Goal: Information Seeking & Learning: Get advice/opinions

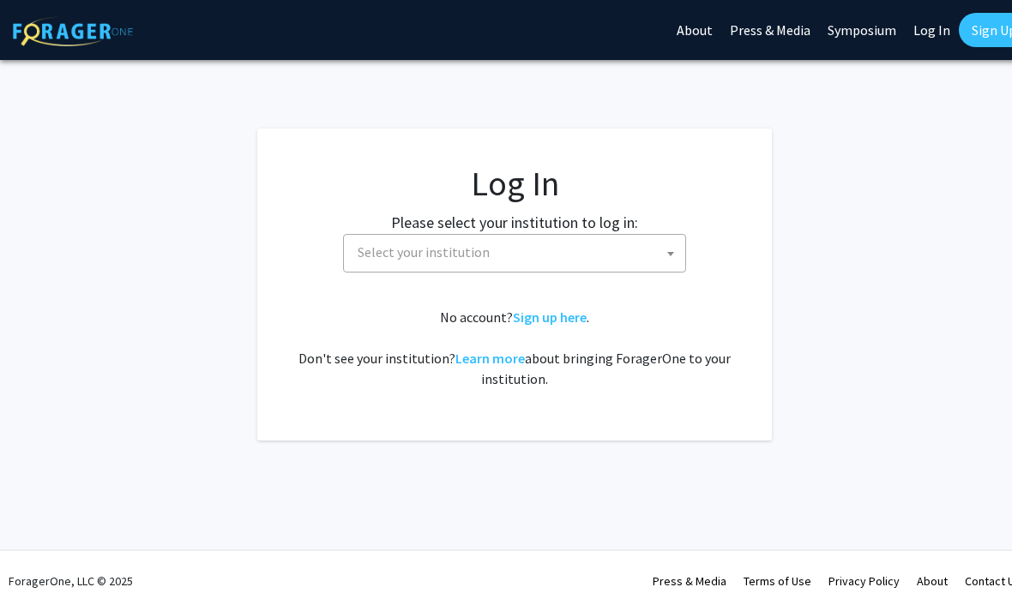
select select
click at [394, 243] on span "Select your institution" at bounding box center [424, 251] width 132 height 17
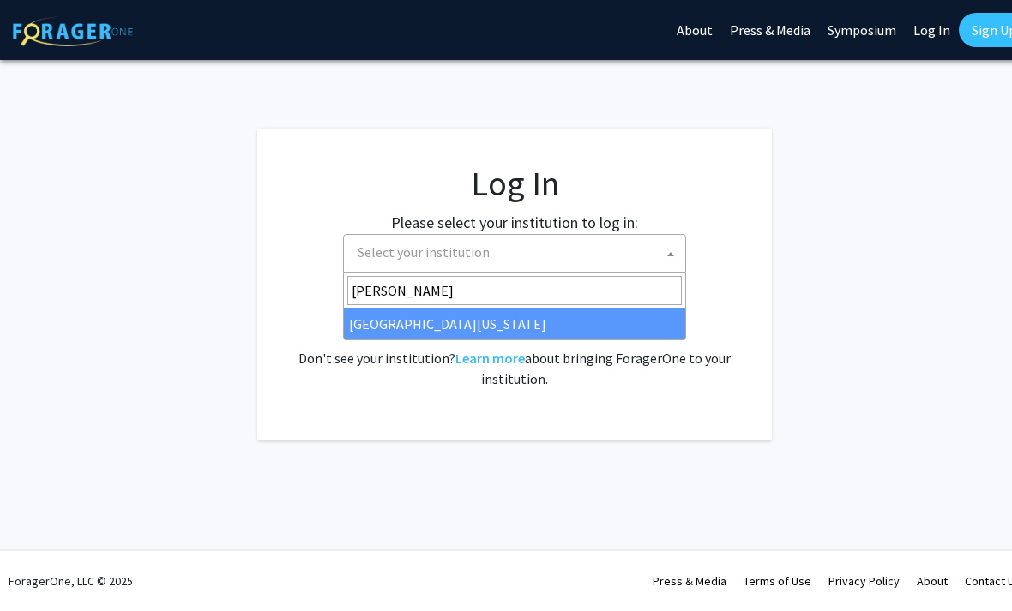
type input "kent"
select select "13"
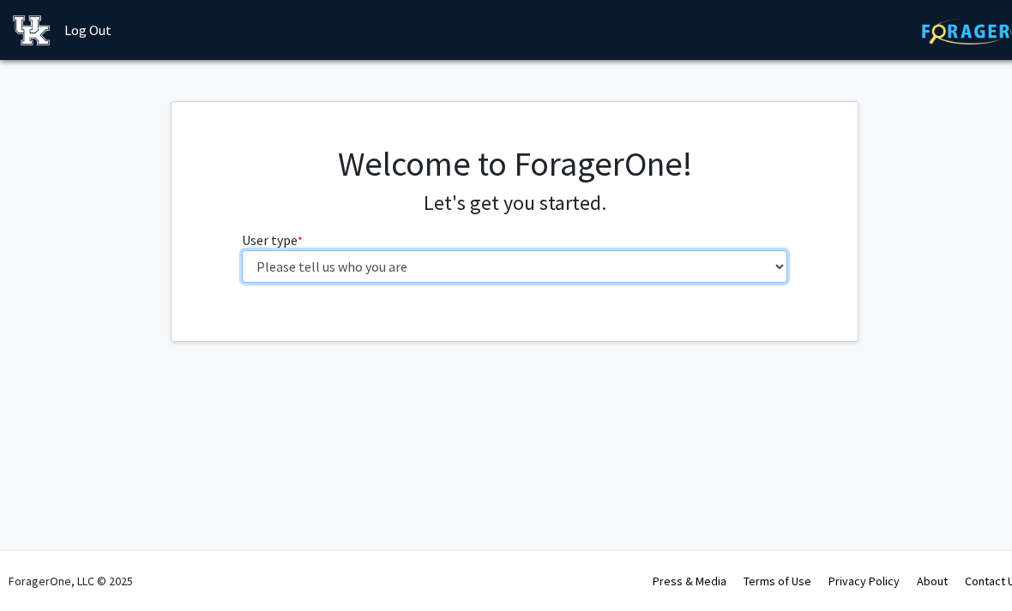
click at [279, 267] on select "Please tell us who you are Undergraduate Student Master's Student Doctoral Cand…" at bounding box center [515, 266] width 546 height 33
select select "1: undergrad"
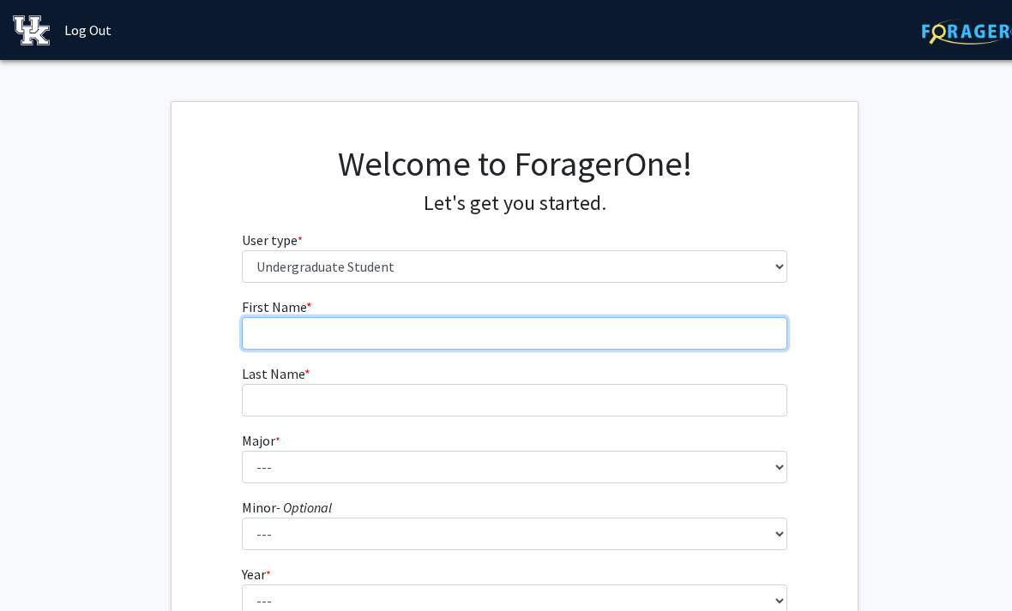
click at [276, 337] on input "First Name * required" at bounding box center [515, 333] width 546 height 33
type input "N"
type input "[GEOGRAPHIC_DATA]"
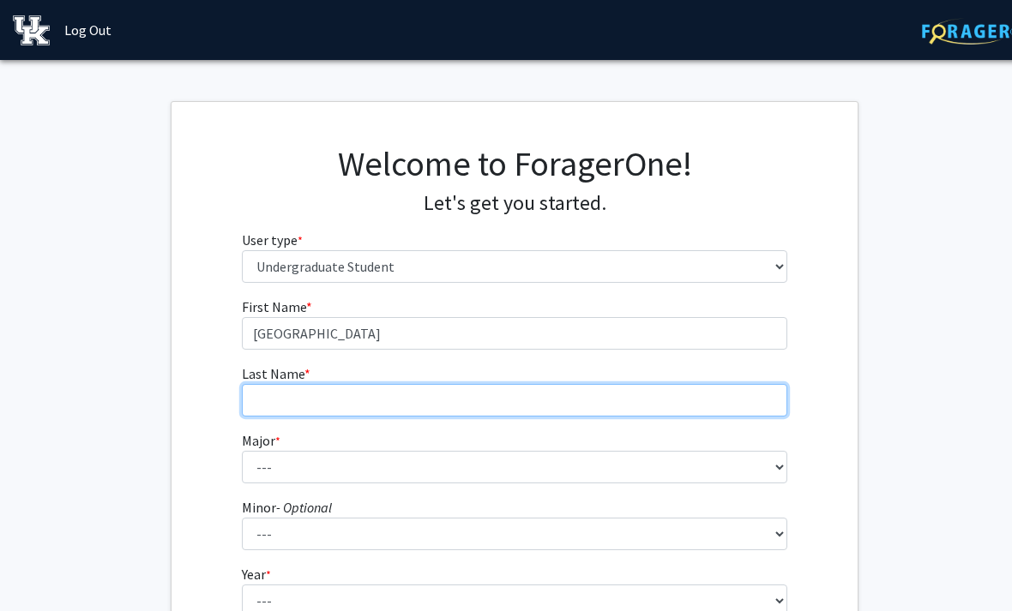
click at [352, 393] on input "Last Name * required" at bounding box center [515, 400] width 546 height 33
click at [264, 390] on input "Willloughby" at bounding box center [515, 400] width 546 height 33
type input "[PERSON_NAME]"
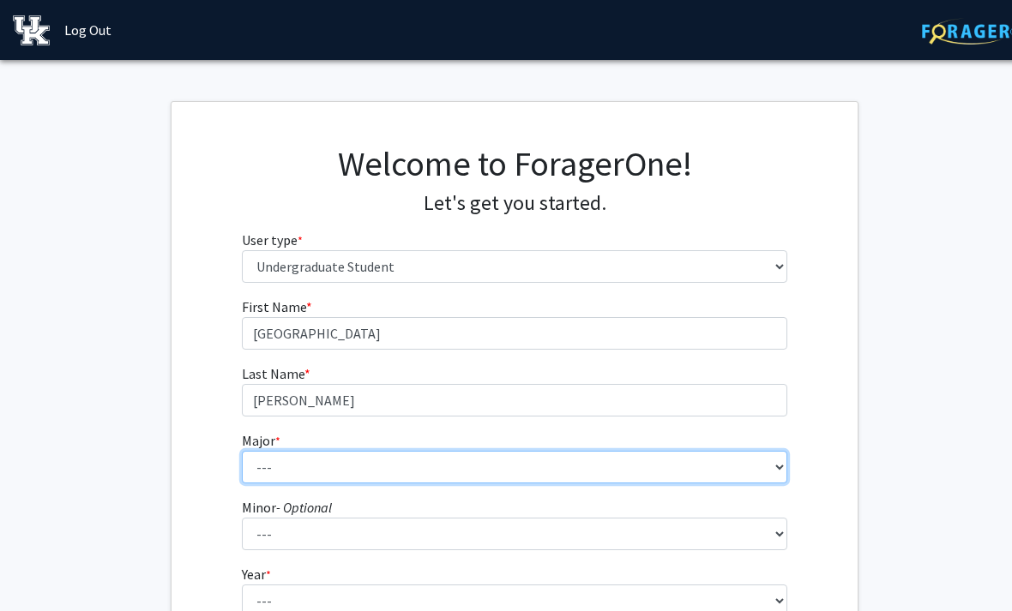
click at [281, 466] on select "--- Accounting Aerospace Engineering African American & Africana Studies Agricu…" at bounding box center [515, 467] width 546 height 33
select select "16: 853"
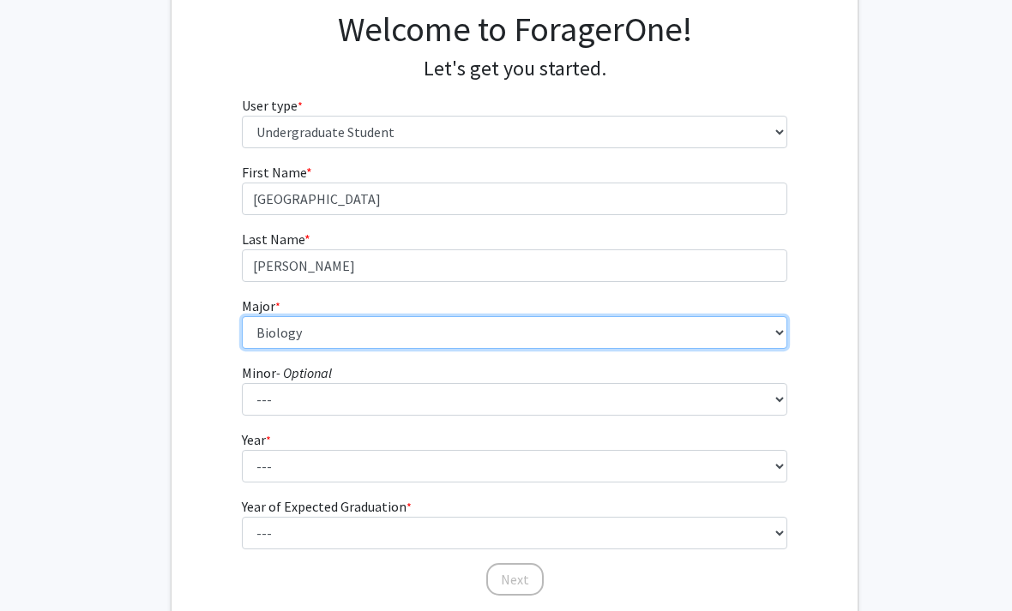
scroll to position [210, 0]
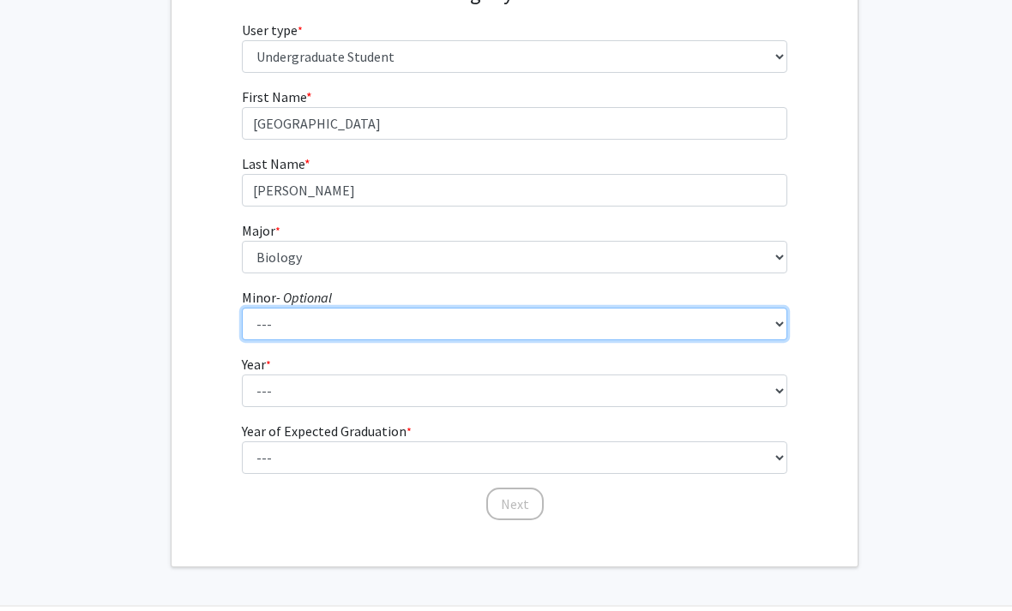
click at [268, 326] on select "--- African American & Africana Studies Agricultural Economics American Studies…" at bounding box center [515, 324] width 546 height 33
select select "64: 716"
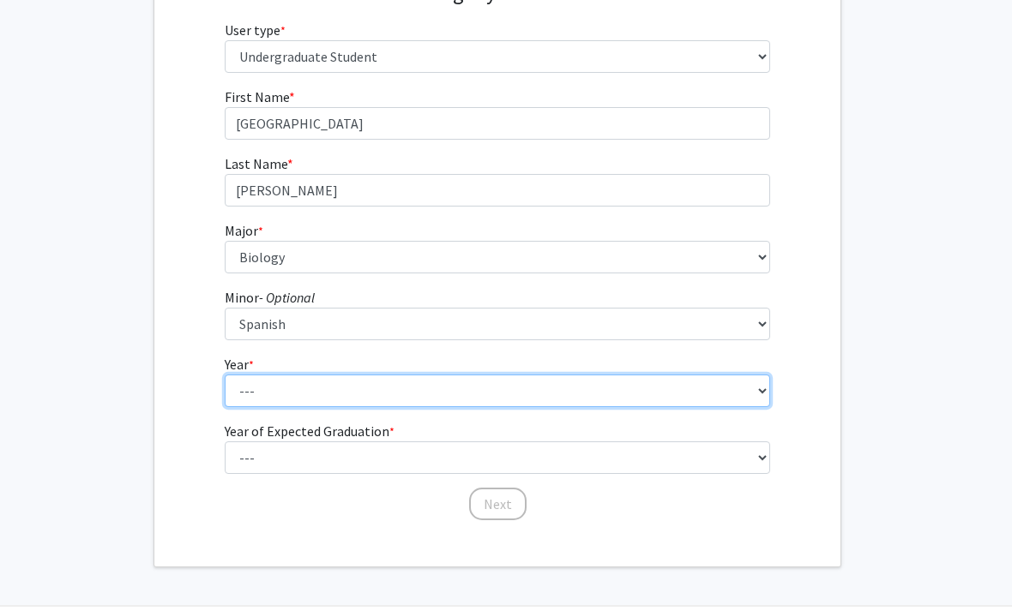
click at [248, 386] on select "--- First-year Sophomore Junior Senior Postbaccalaureate Certificate" at bounding box center [498, 391] width 546 height 33
select select "3: junior"
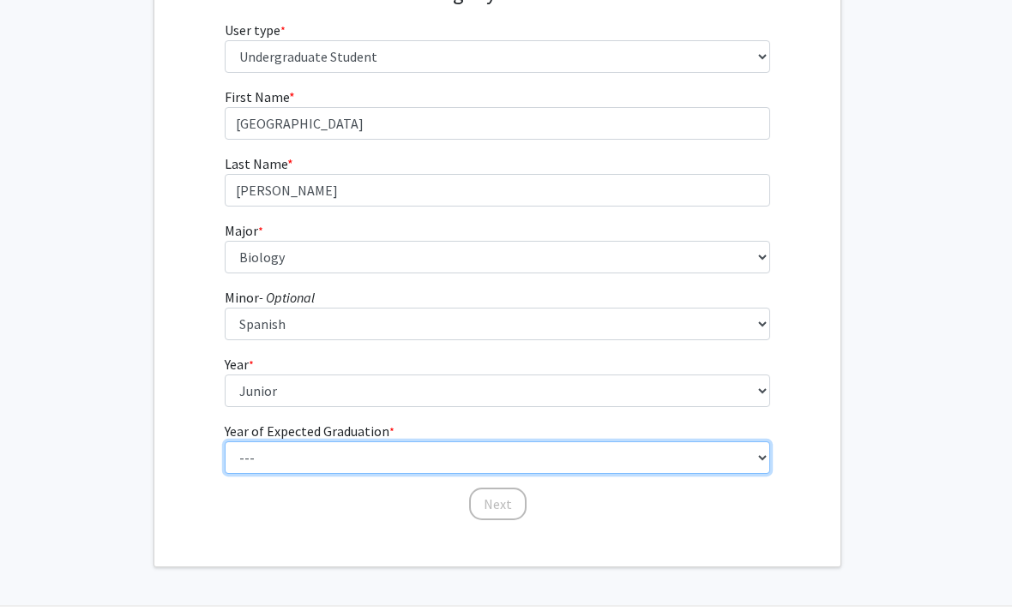
click at [280, 449] on select "--- 2025 2026 2027 2028 2029 2030 2031 2032 2033 2034" at bounding box center [498, 458] width 546 height 33
select select "3: 2027"
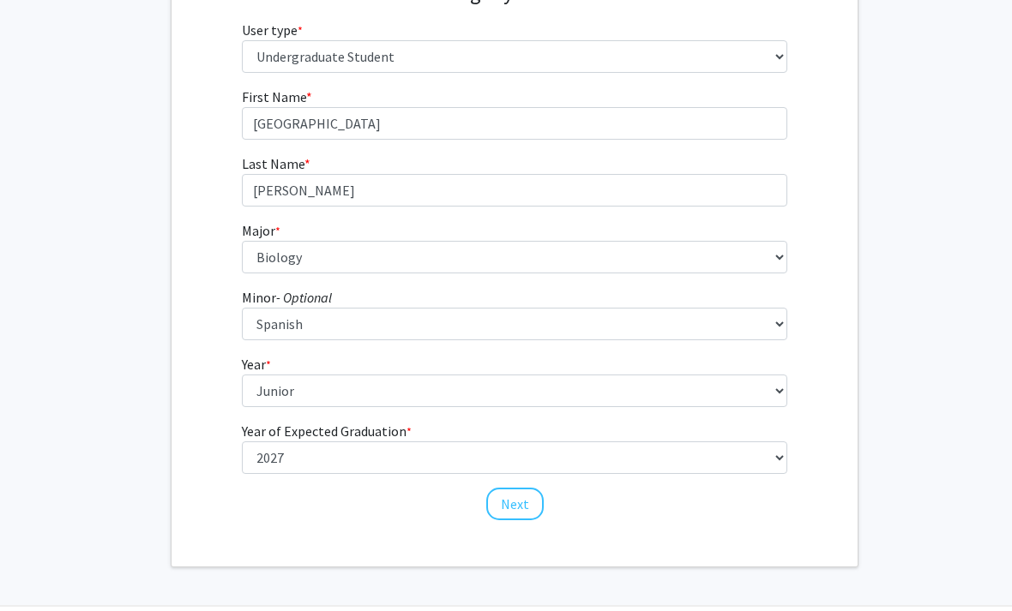
click at [508, 492] on button "Next" at bounding box center [514, 504] width 57 height 33
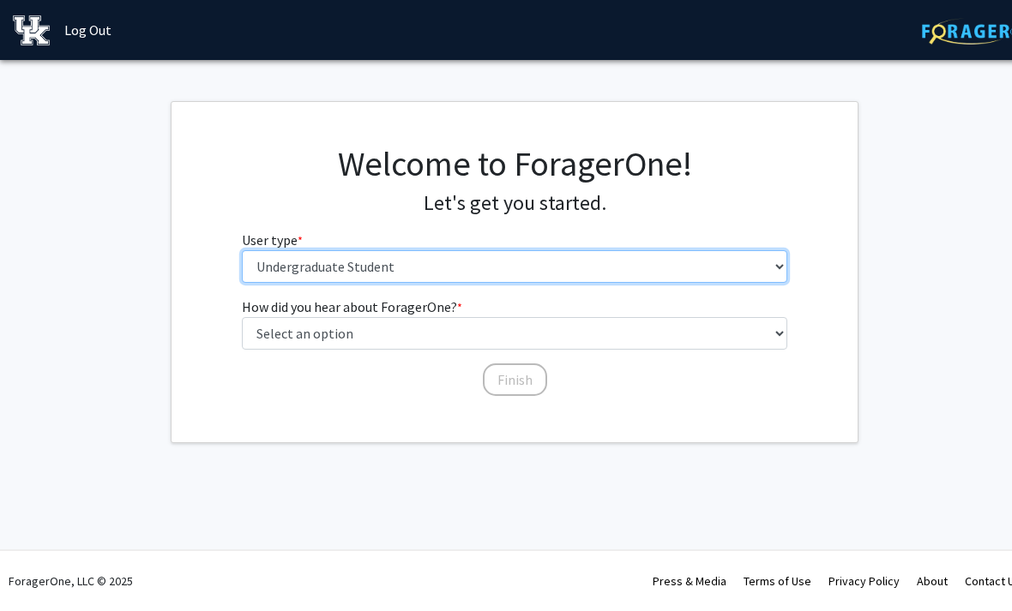
click at [306, 267] on select "Please tell us who you are Undergraduate Student Master's Student Doctoral Cand…" at bounding box center [515, 266] width 546 height 33
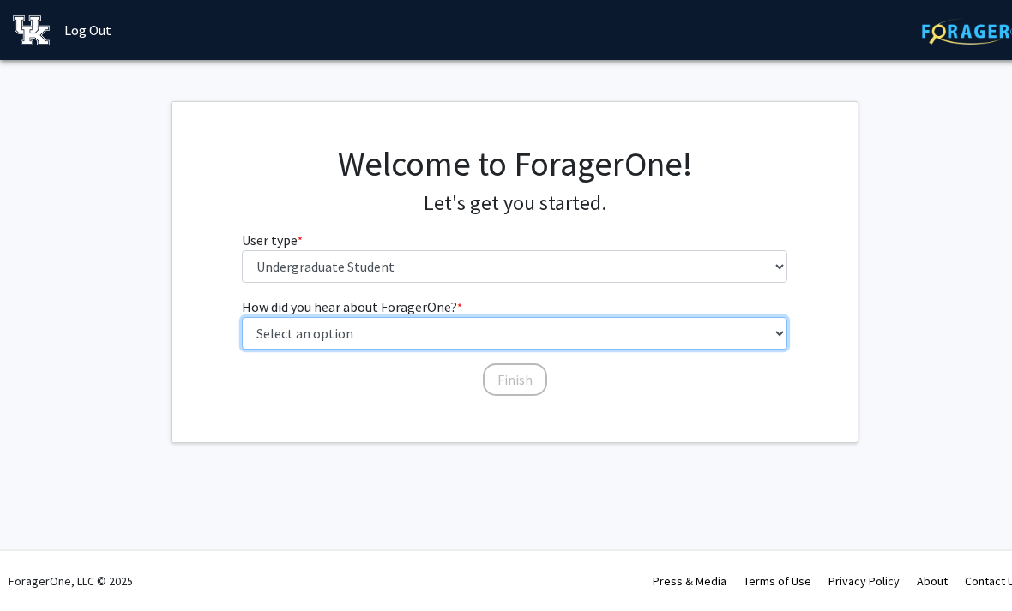
click at [258, 325] on select "Select an option Peer/student recommendation Faculty/staff recommendation Unive…" at bounding box center [515, 333] width 546 height 33
select select "3: university_website"
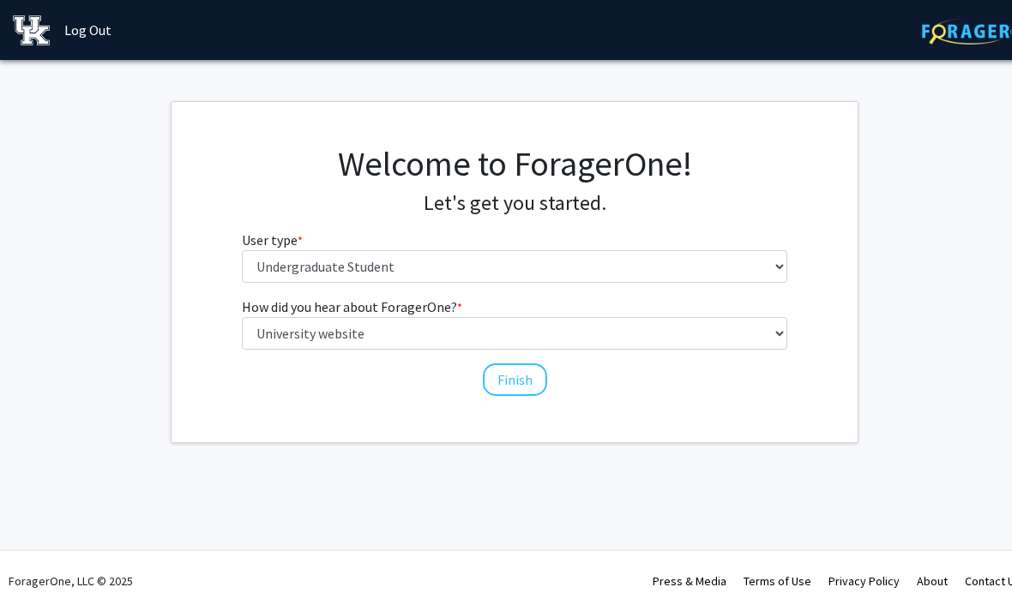
click at [506, 383] on button "Finish" at bounding box center [515, 380] width 64 height 33
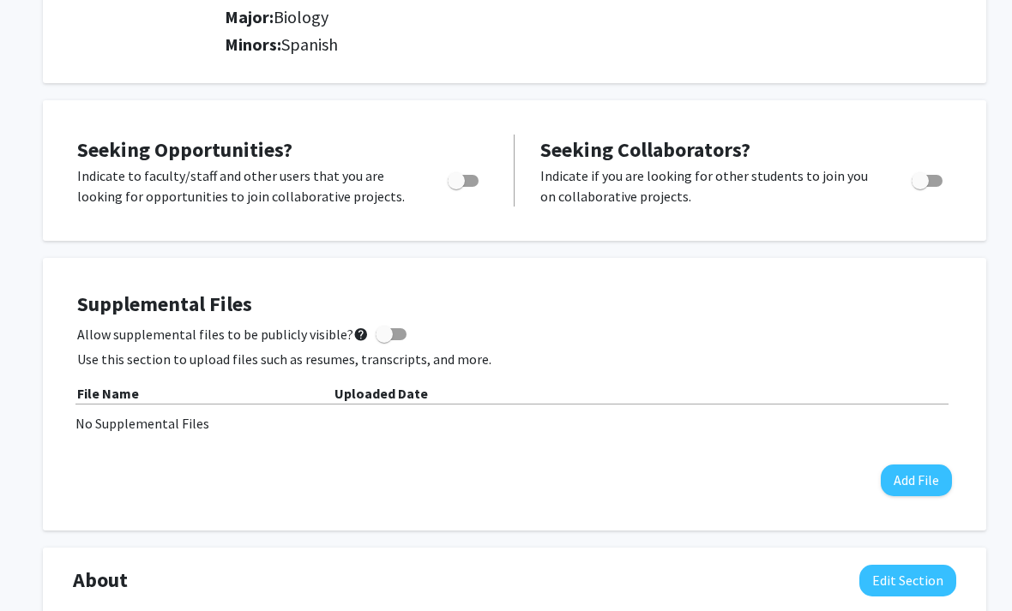
scroll to position [249, 0]
click at [468, 171] on label "Toggle" at bounding box center [460, 181] width 38 height 21
click at [456, 187] on input "Are you actively seeking opportunities?" at bounding box center [455, 187] width 1 height 1
checkbox input "true"
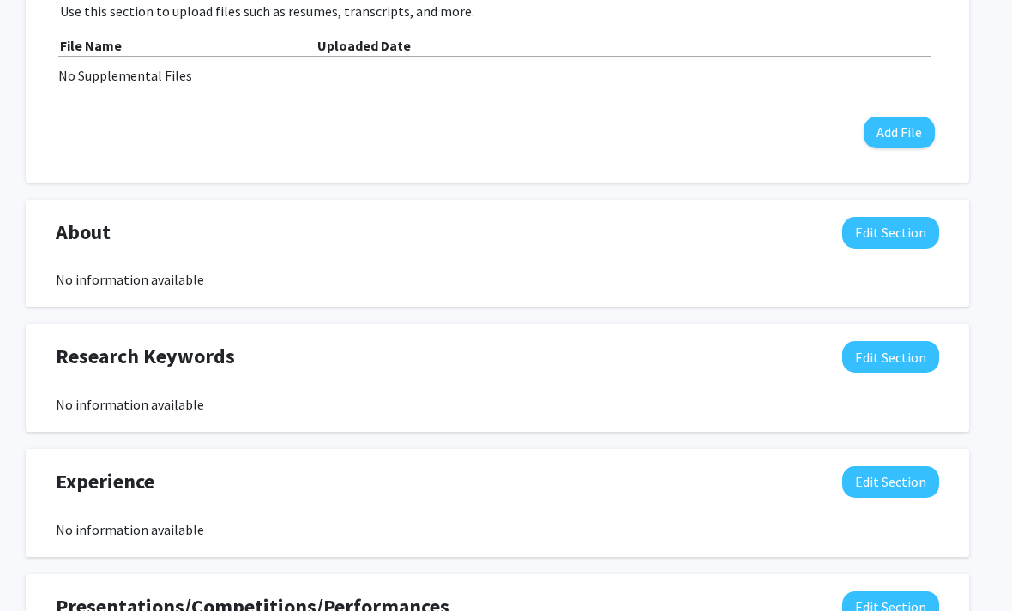
scroll to position [650, 17]
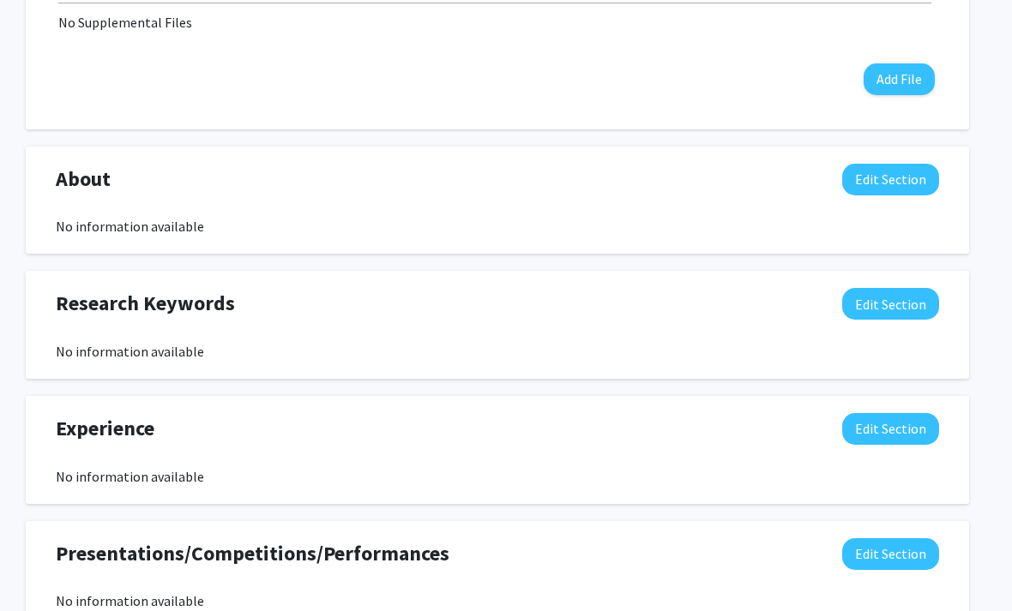
click at [113, 355] on div "No information available" at bounding box center [497, 352] width 883 height 21
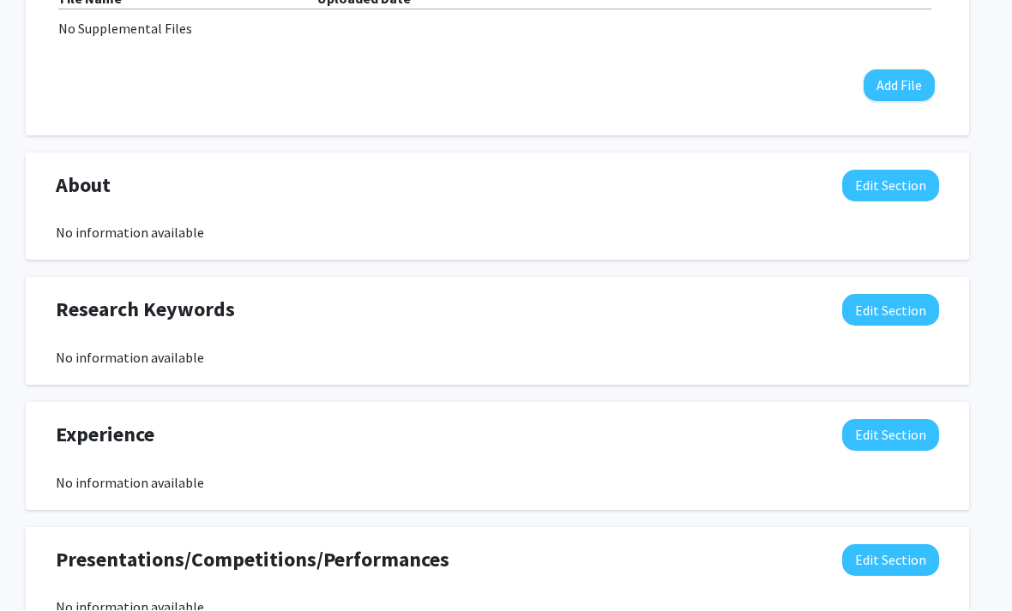
click at [911, 295] on button "Edit Section" at bounding box center [890, 311] width 97 height 32
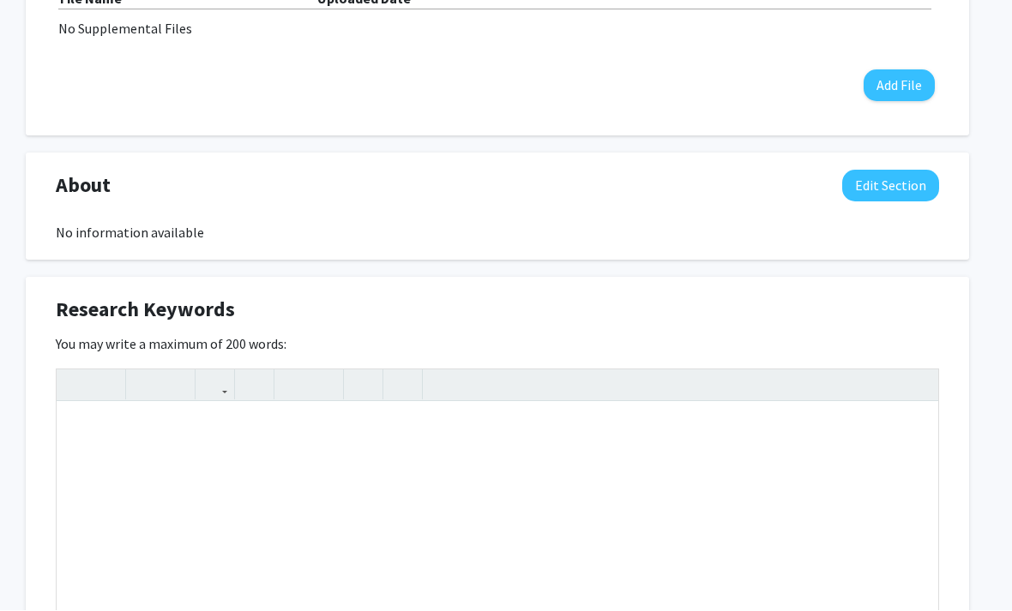
scroll to position [645, 17]
click at [921, 289] on div "Research Keywords Edit Section You may write a maximum of 200 words: Insert lin…" at bounding box center [497, 518] width 943 height 482
click at [84, 315] on span "Research Keywords" at bounding box center [145, 309] width 179 height 31
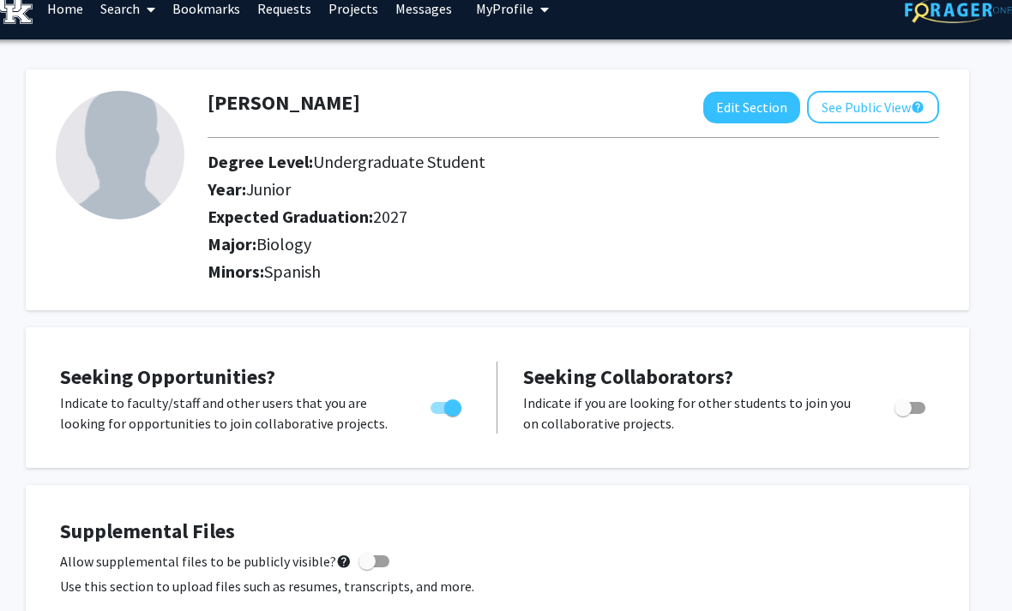
scroll to position [0, 17]
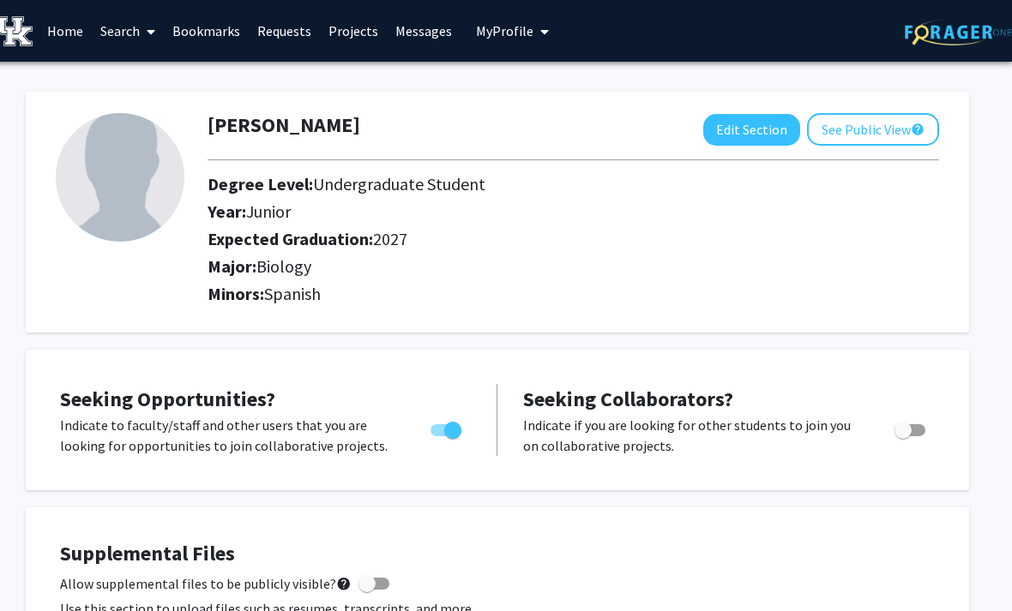
click at [889, 122] on button "See Public View help" at bounding box center [873, 129] width 132 height 33
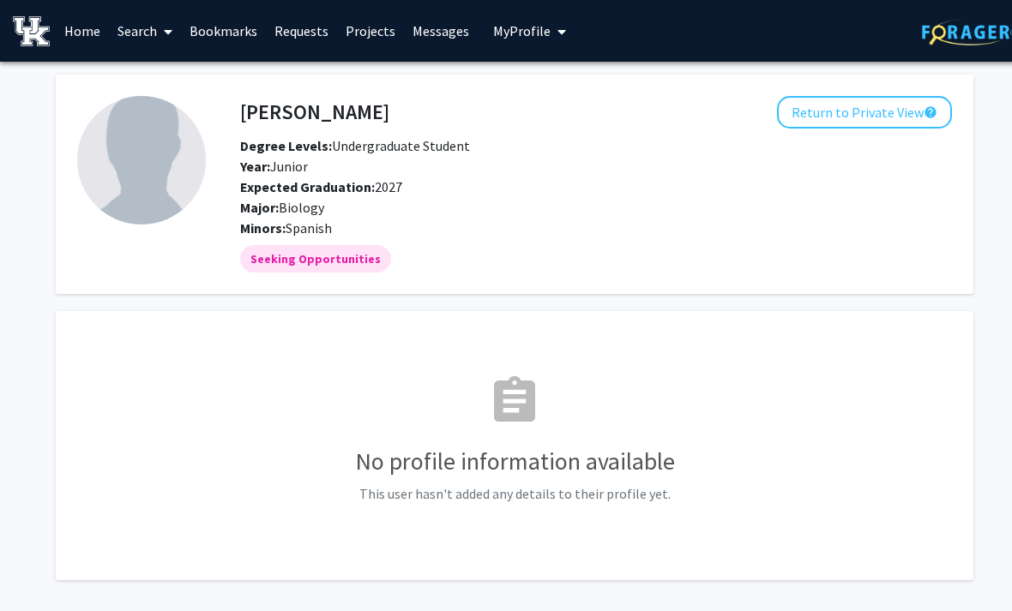
click at [368, 22] on link "Projects" at bounding box center [370, 31] width 67 height 60
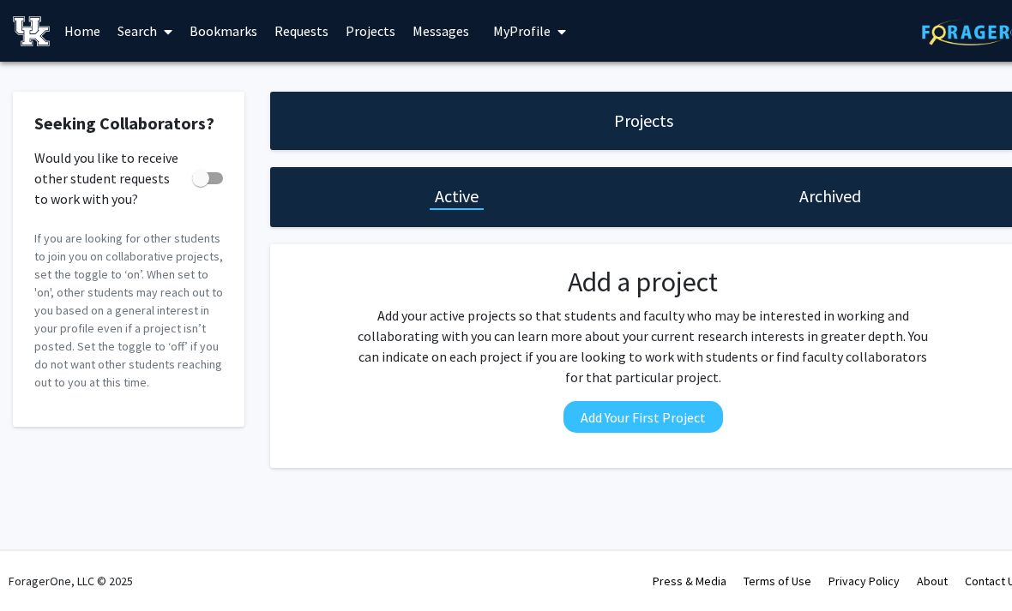
click at [87, 27] on link "Home" at bounding box center [82, 31] width 53 height 60
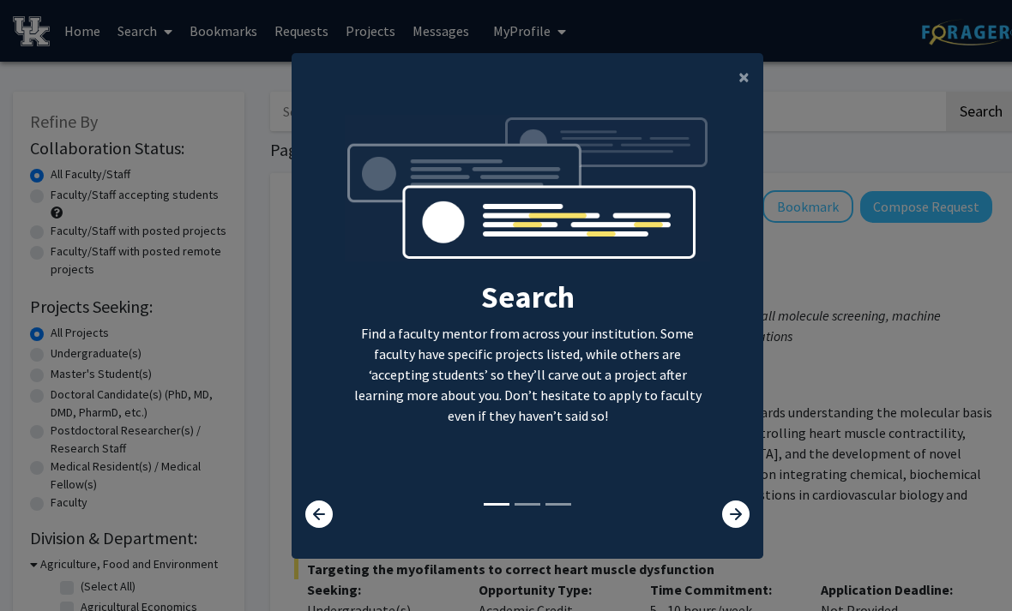
click at [738, 90] on span "×" at bounding box center [743, 76] width 11 height 27
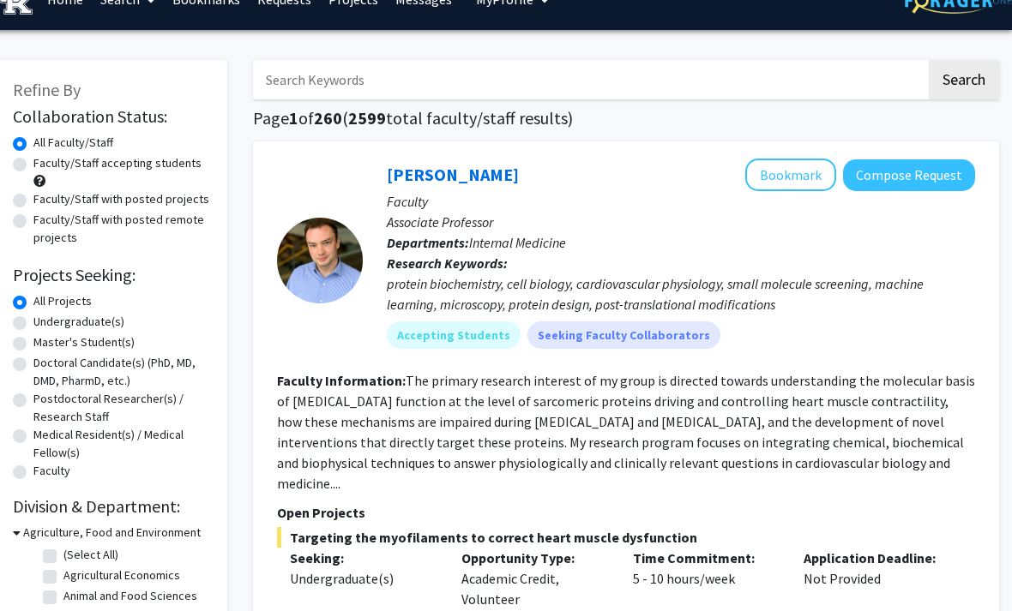
scroll to position [31, 17]
click at [33, 162] on label "Faculty/Staff accepting students" at bounding box center [117, 164] width 168 height 18
click at [33, 162] on input "Faculty/Staff accepting students" at bounding box center [38, 160] width 11 height 11
radio input "true"
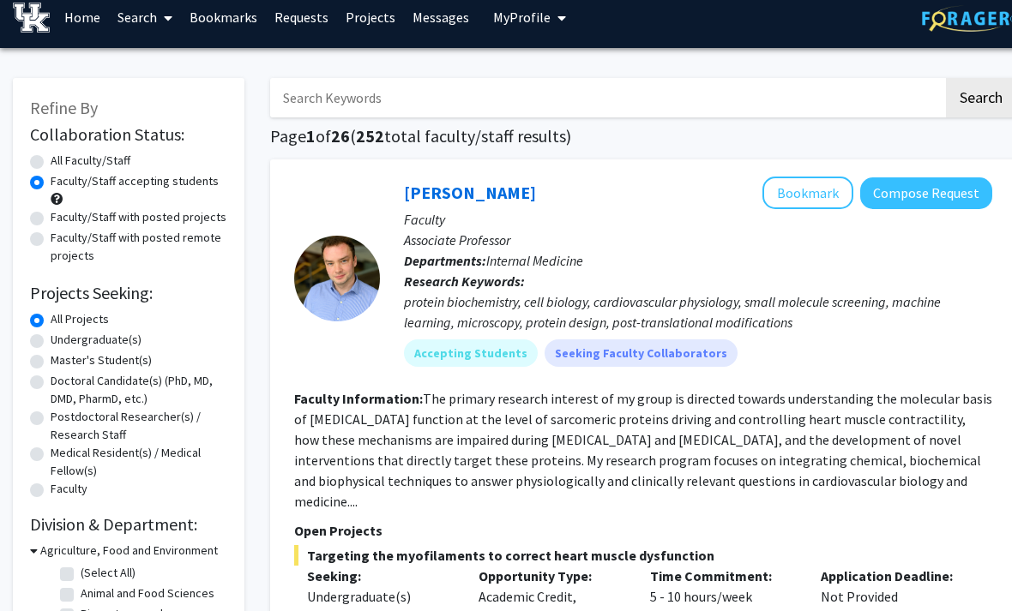
scroll to position [10, 0]
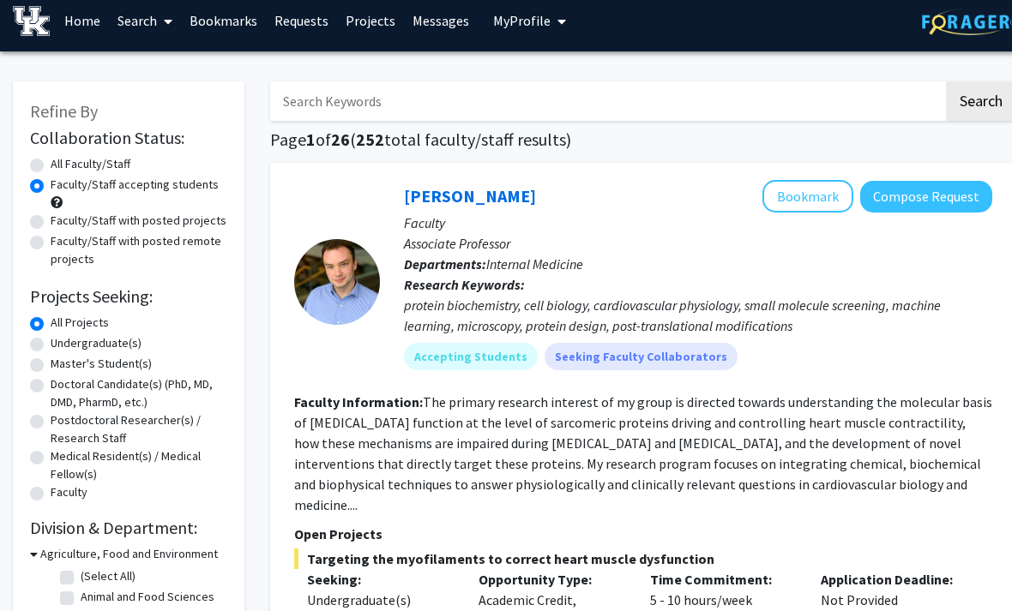
click at [51, 338] on label "Undergraduate(s)" at bounding box center [96, 343] width 91 height 18
click at [51, 338] on input "Undergraduate(s)" at bounding box center [56, 339] width 11 height 11
radio input "true"
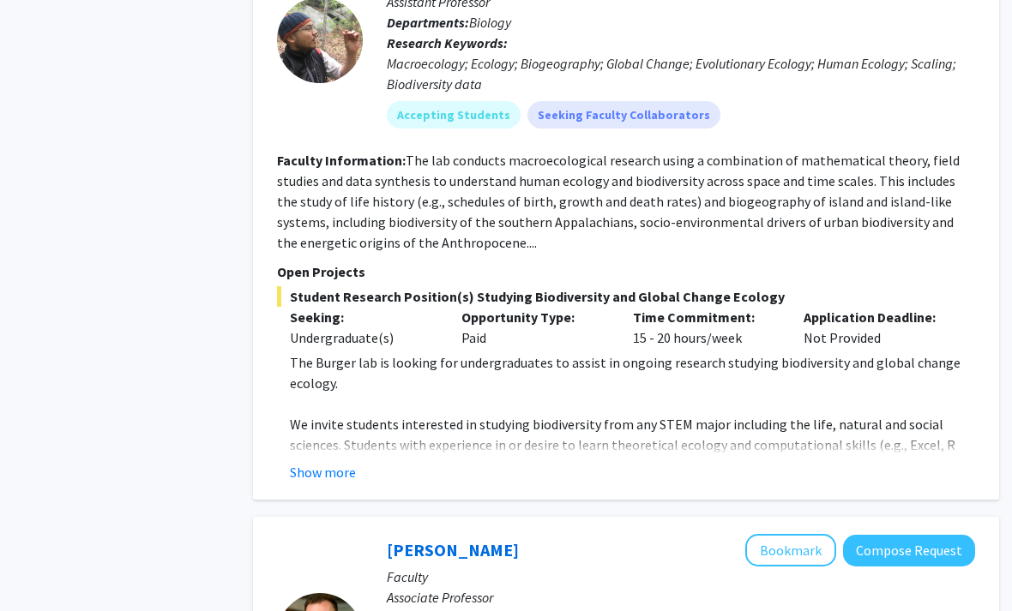
scroll to position [1163, 17]
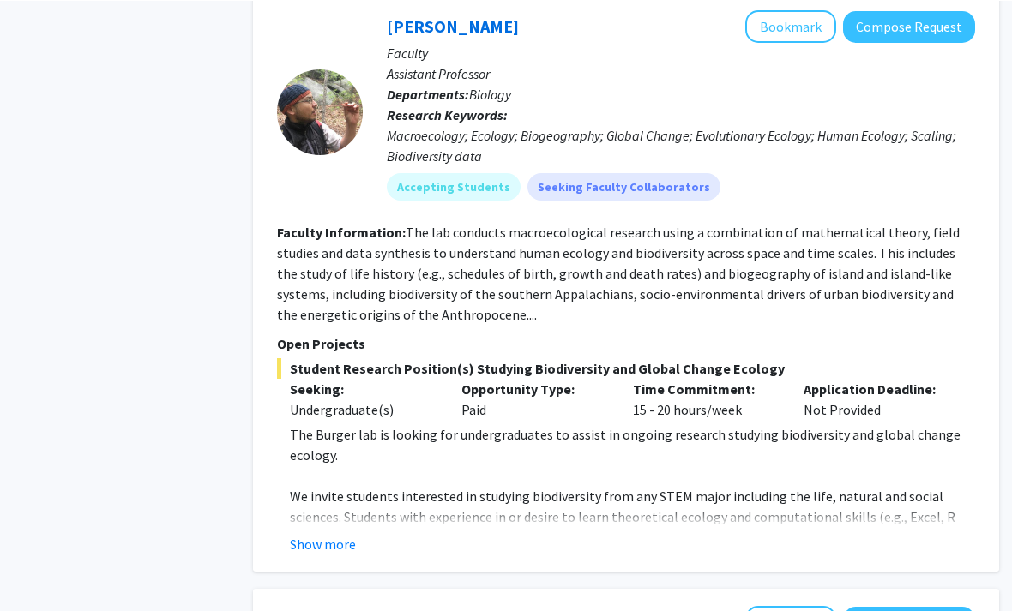
click at [314, 533] on button "Show more" at bounding box center [323, 543] width 66 height 21
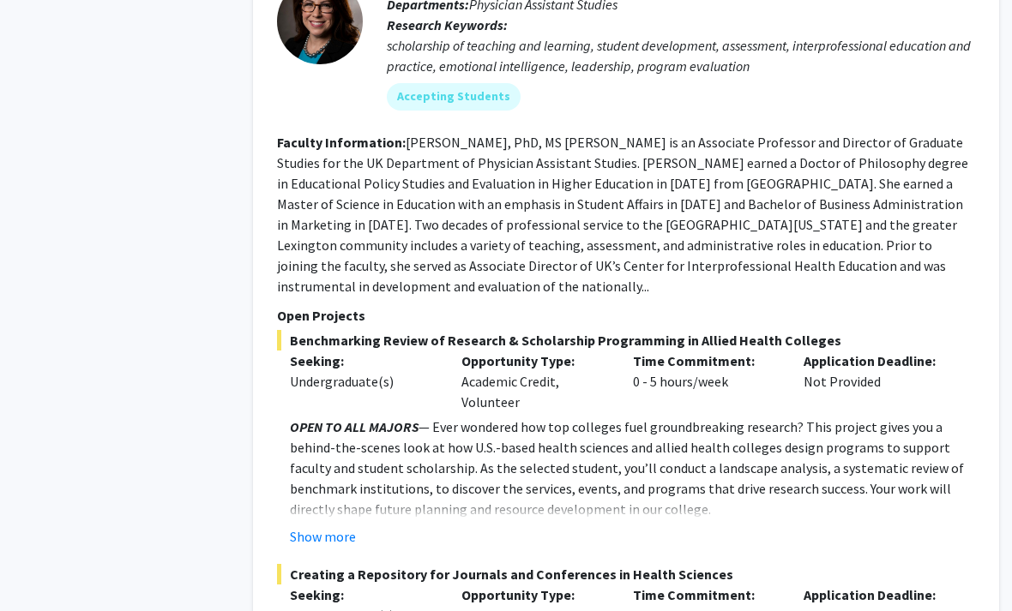
scroll to position [5817, 17]
click at [329, 526] on button "Show more" at bounding box center [323, 536] width 66 height 21
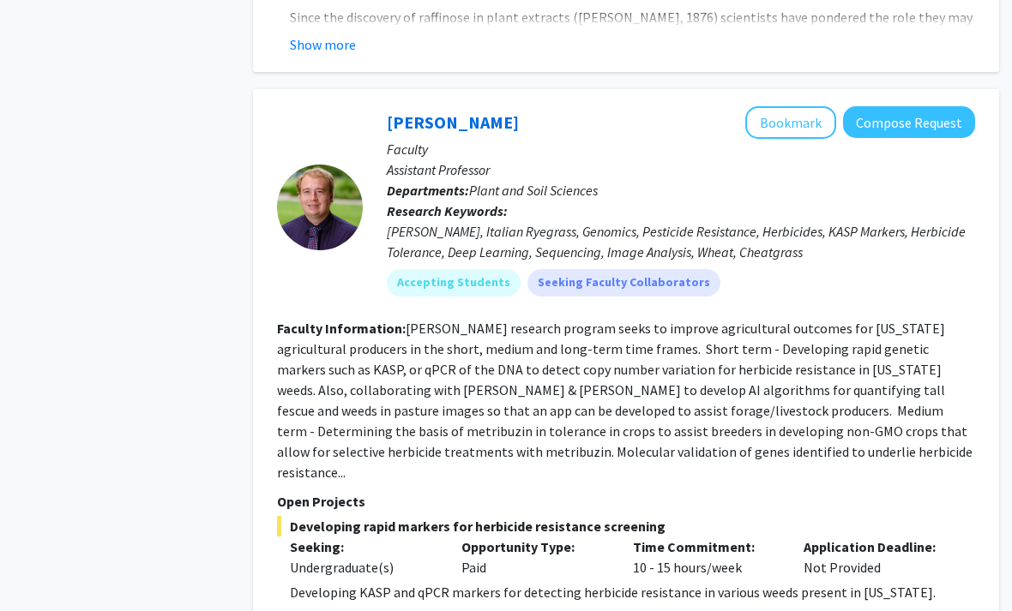
scroll to position [8943, 17]
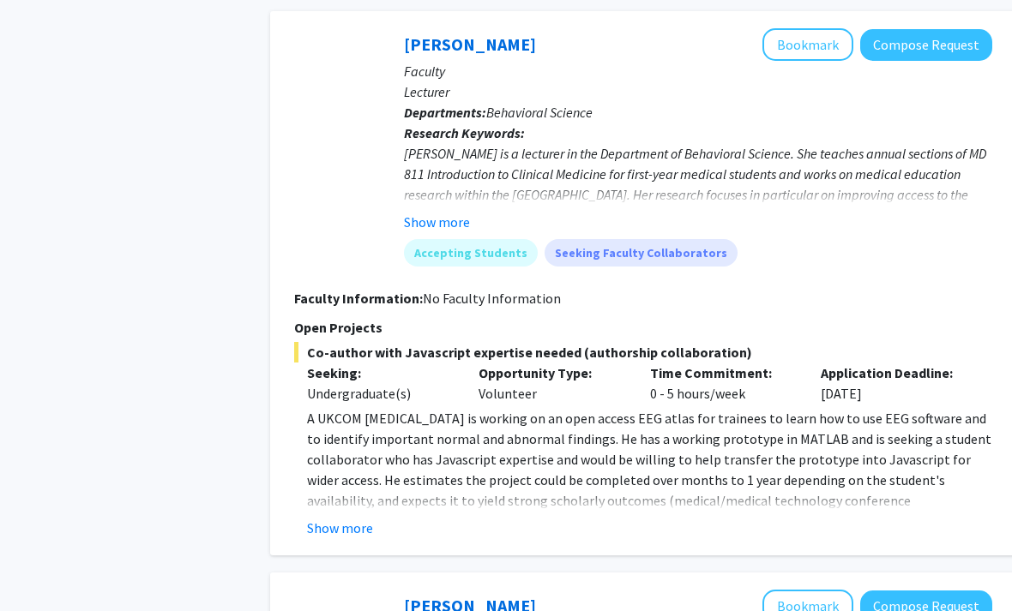
scroll to position [3079, 0]
click at [357, 519] on button "Show more" at bounding box center [340, 529] width 66 height 21
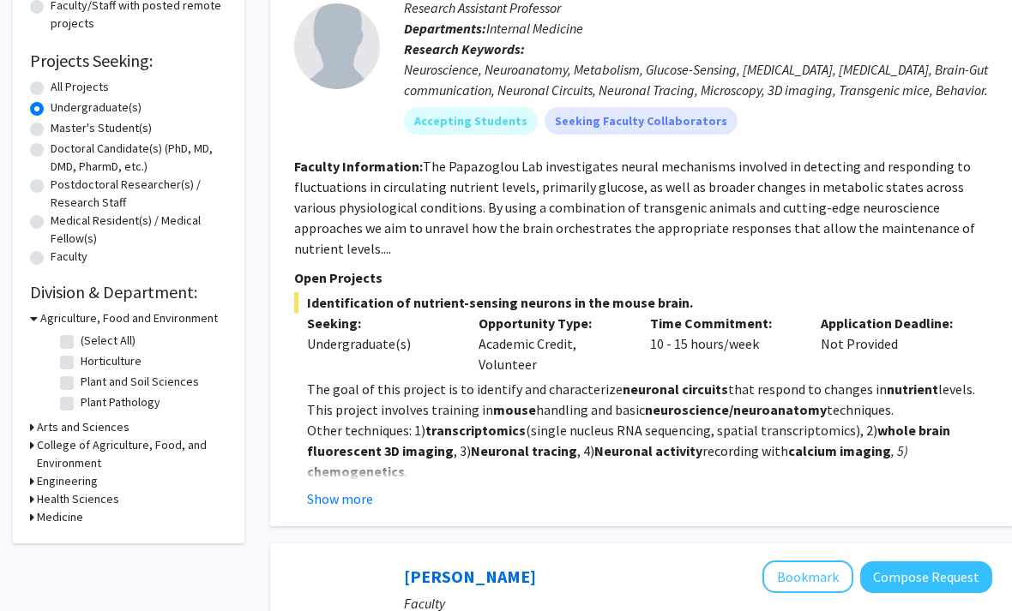
scroll to position [246, 0]
click at [42, 316] on h3 "Agriculture, Food and Environment" at bounding box center [128, 319] width 177 height 18
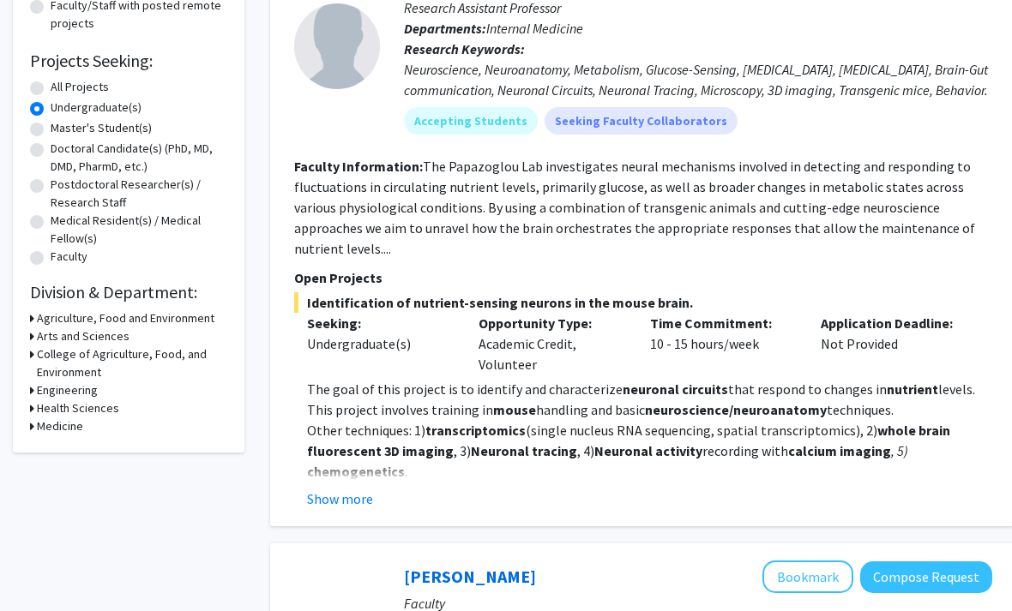
click at [33, 403] on icon at bounding box center [32, 409] width 4 height 18
click at [81, 429] on label "Physician Assistant Studies" at bounding box center [151, 431] width 141 height 18
click at [81, 429] on input "Physician Assistant Studies" at bounding box center [86, 427] width 11 height 11
checkbox input "true"
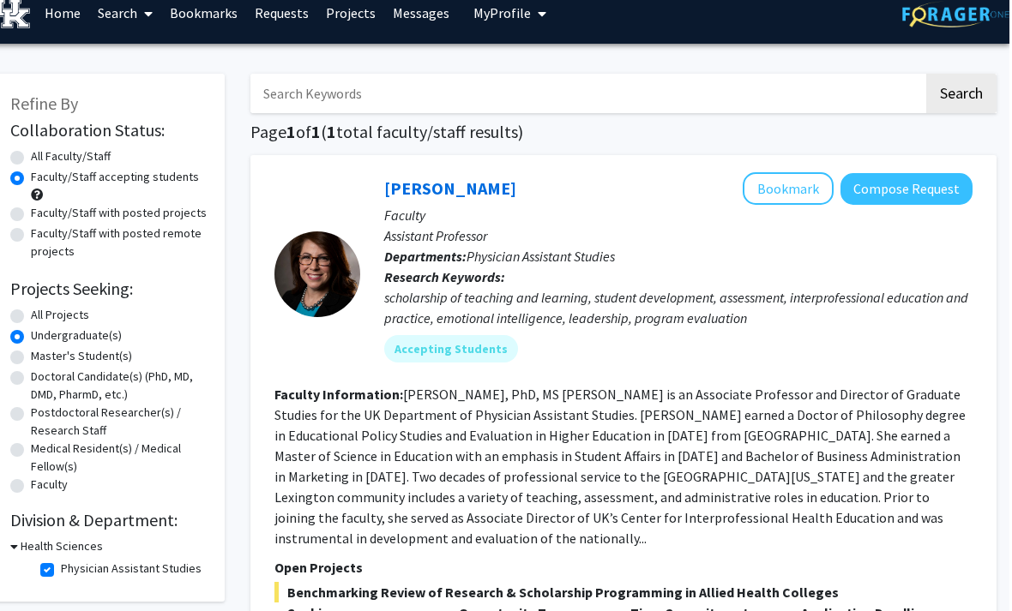
scroll to position [0, 17]
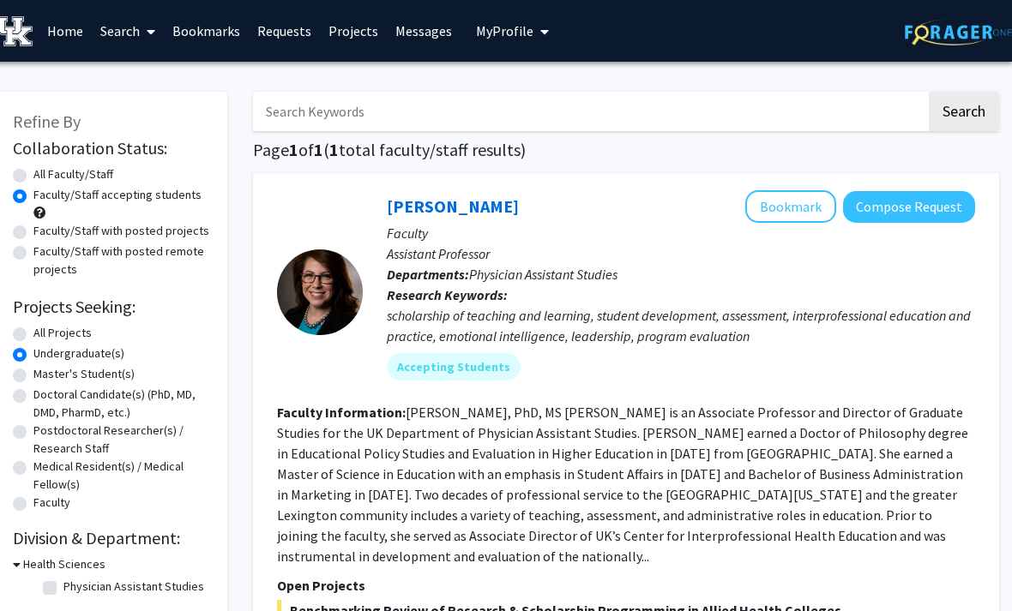
checkbox input "false"
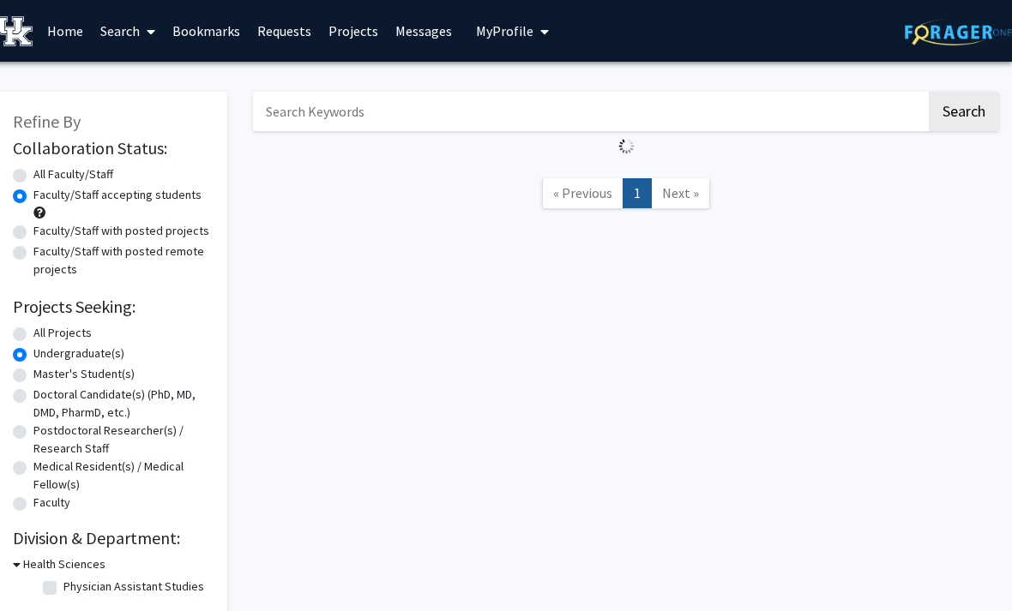
scroll to position [97, 0]
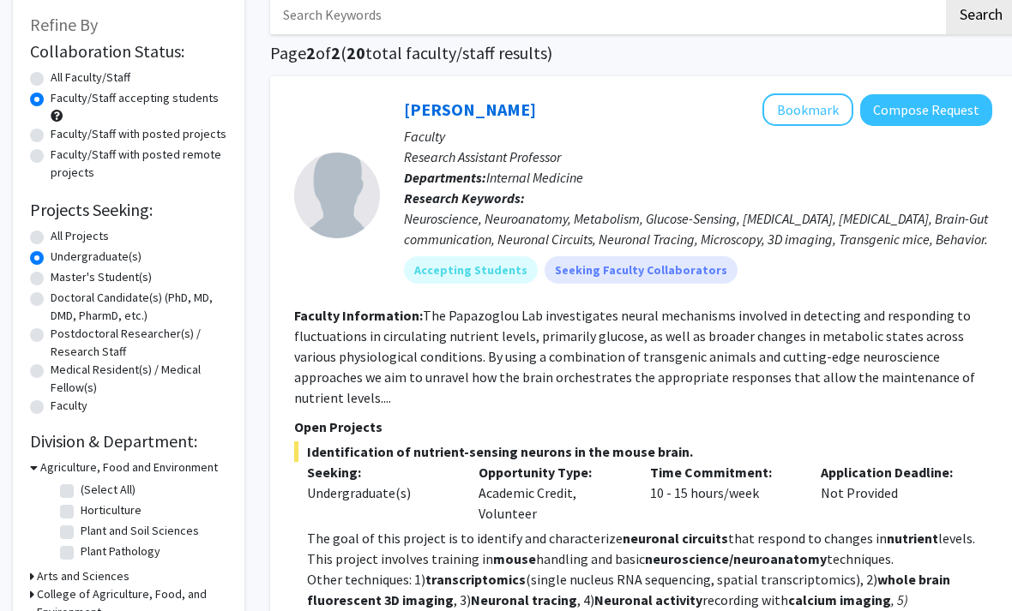
click at [51, 253] on label "Undergraduate(s)" at bounding box center [96, 257] width 91 height 18
click at [51, 253] on input "Undergraduate(s)" at bounding box center [56, 253] width 11 height 11
click at [51, 229] on label "All Projects" at bounding box center [80, 236] width 58 height 18
click at [51, 229] on input "All Projects" at bounding box center [56, 232] width 11 height 11
radio input "true"
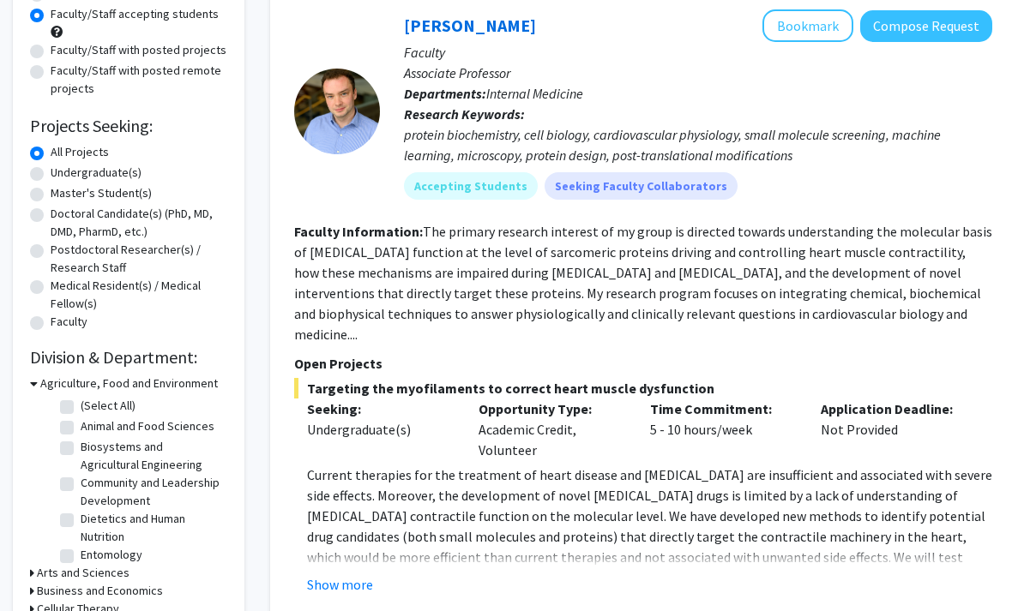
scroll to position [174, 0]
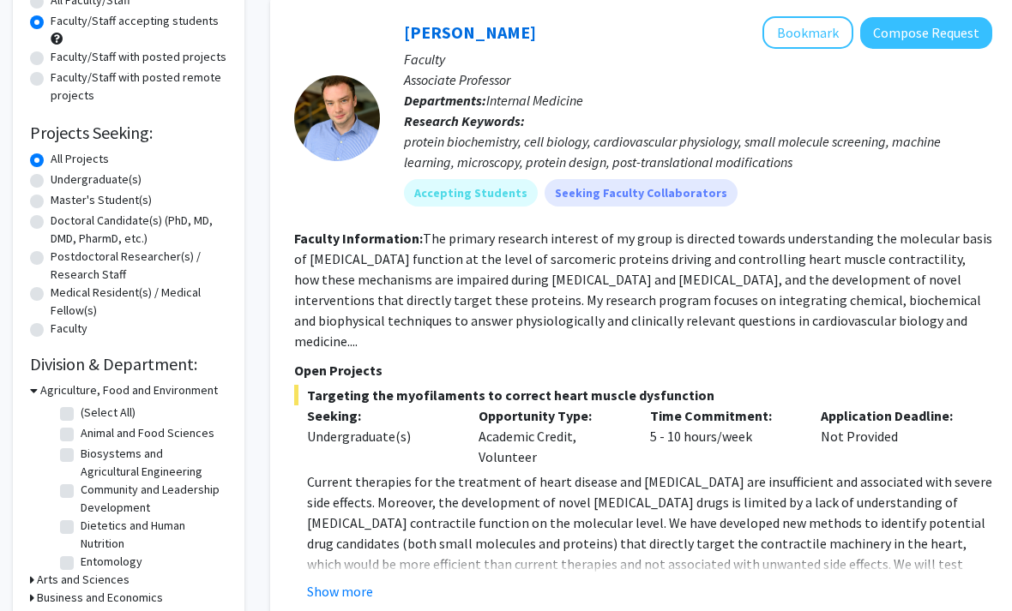
click at [51, 183] on label "Undergraduate(s)" at bounding box center [96, 180] width 91 height 18
click at [51, 182] on input "Undergraduate(s)" at bounding box center [56, 176] width 11 height 11
radio input "true"
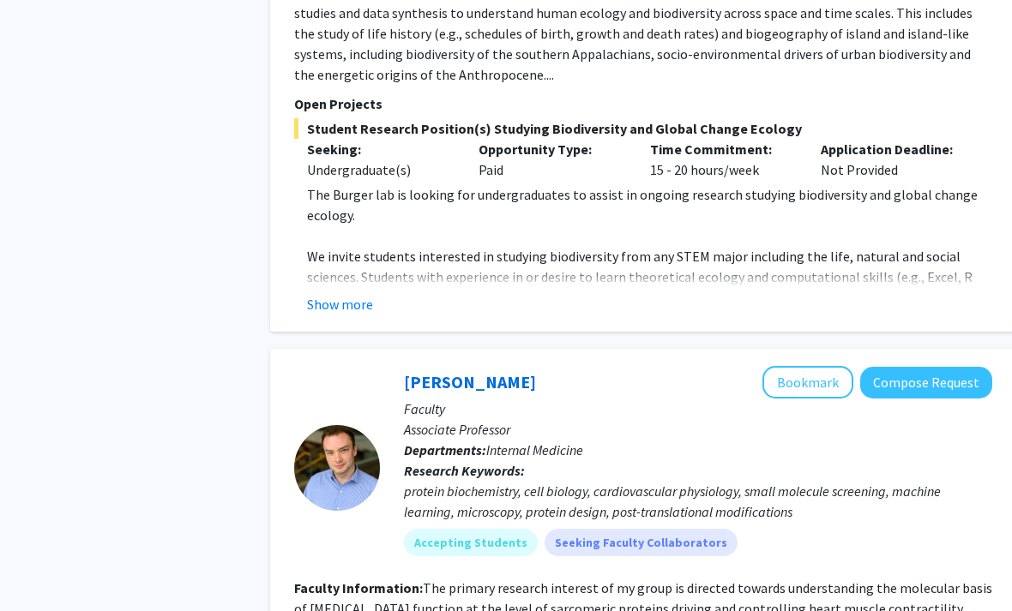
scroll to position [1332, 0]
click at [450, 54] on fg-read-more "The lab conducts macroecological research using a combination of mathematical t…" at bounding box center [635, 33] width 682 height 99
click at [462, 54] on fg-read-more "The lab conducts macroecological research using a combination of mathematical t…" at bounding box center [635, 33] width 682 height 99
click at [342, 294] on button "Show more" at bounding box center [340, 304] width 66 height 21
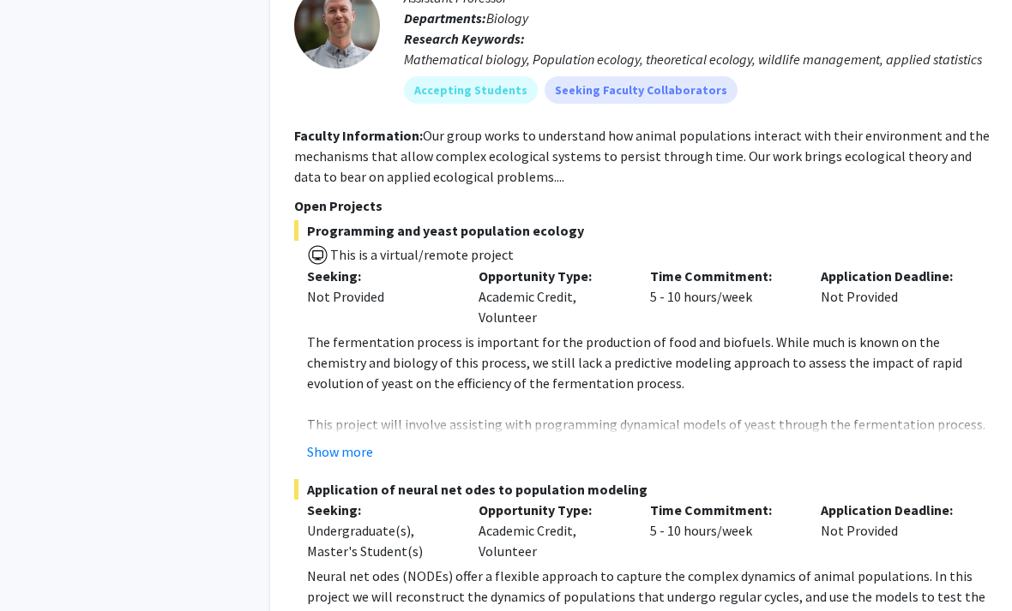
scroll to position [3055, 7]
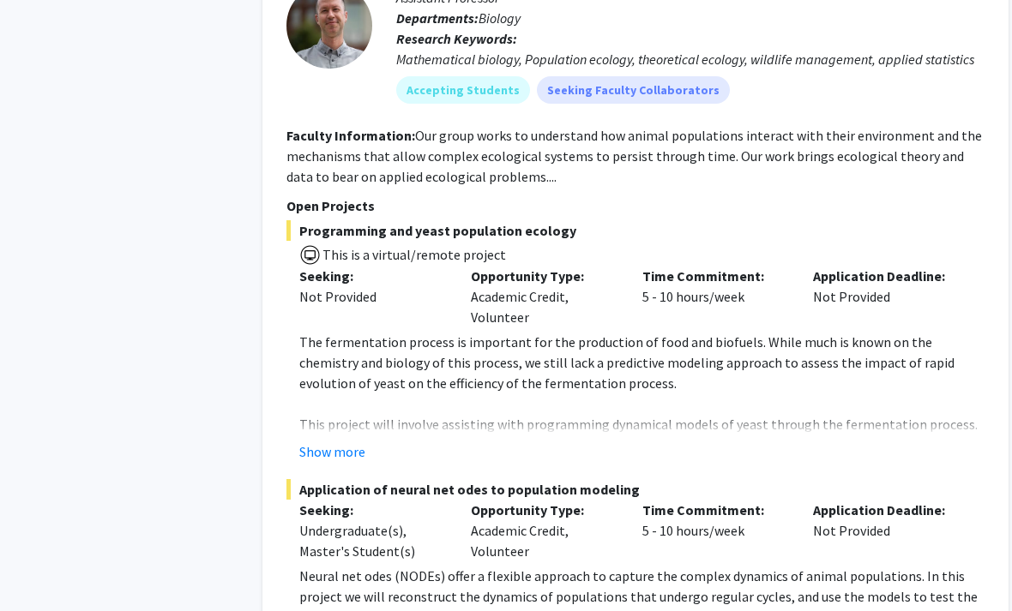
click at [358, 442] on button "Show more" at bounding box center [333, 452] width 66 height 21
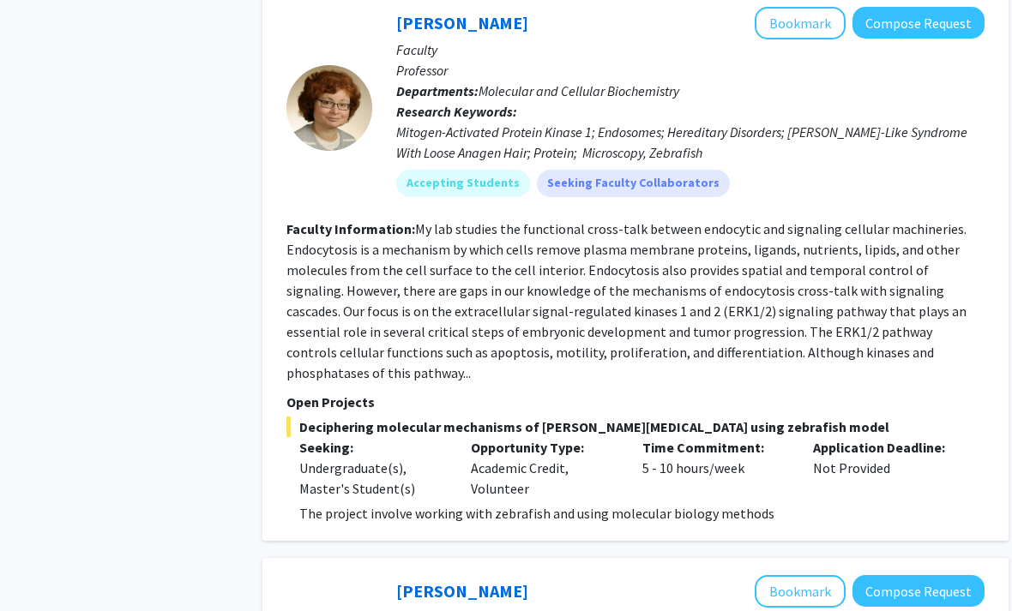
scroll to position [5204, 7]
click at [932, 436] on div "Application Deadline: Not Provided" at bounding box center [886, 467] width 171 height 62
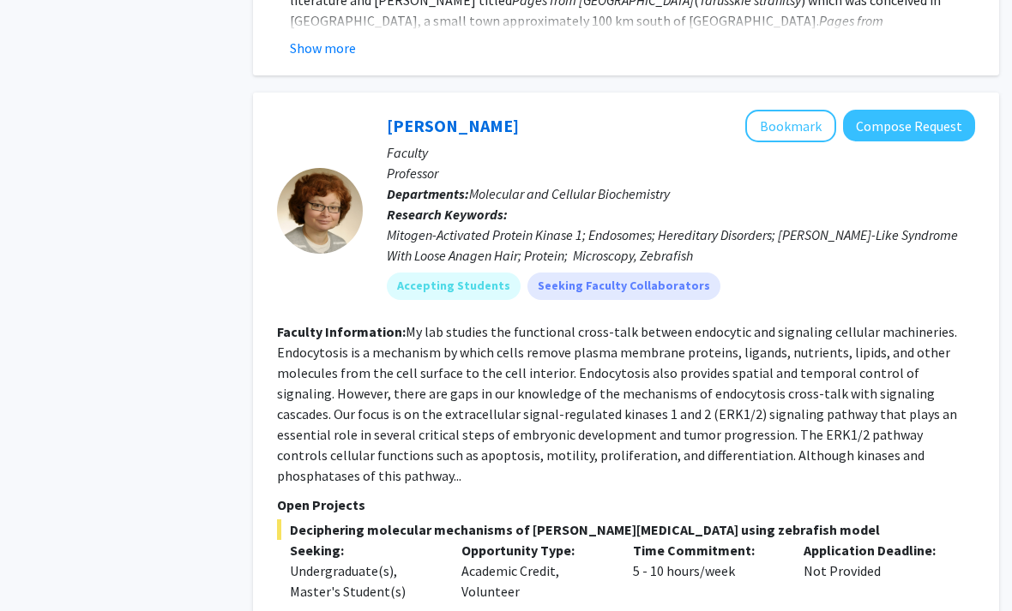
scroll to position [5100, 17]
click at [801, 110] on button "Bookmark" at bounding box center [790, 126] width 91 height 33
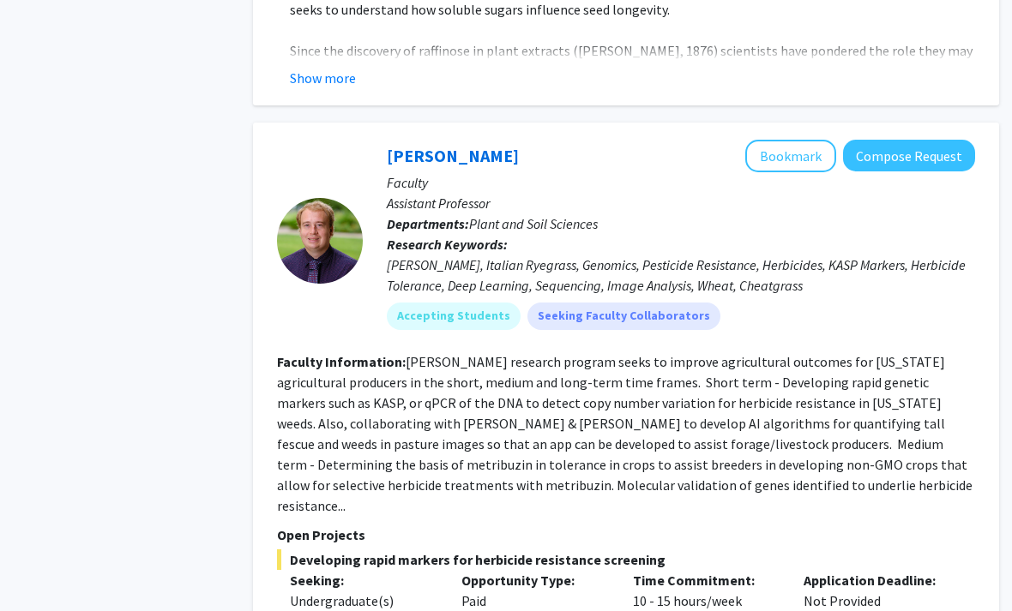
scroll to position [8449, 17]
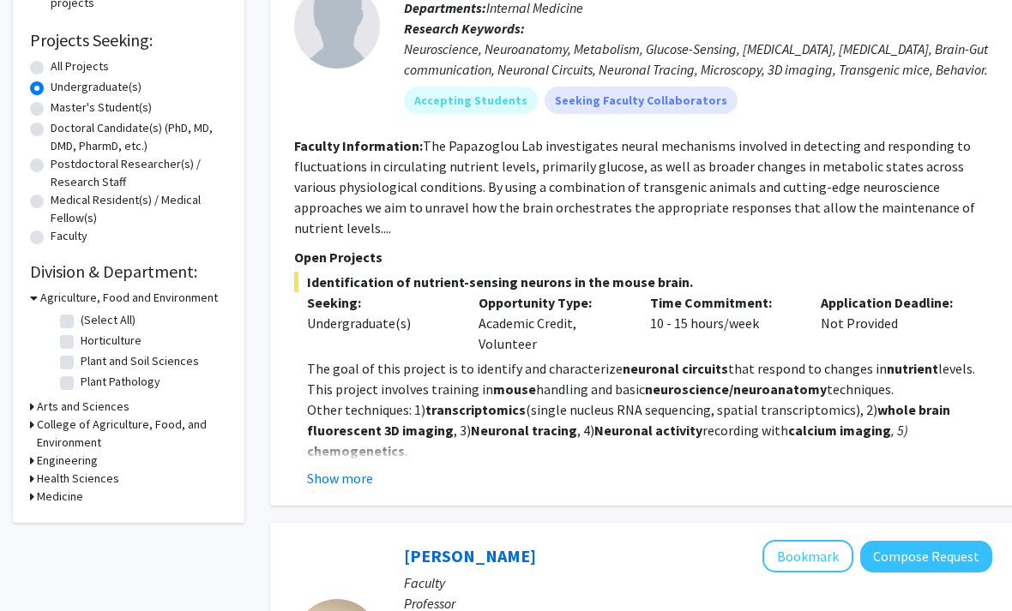
scroll to position [268, 0]
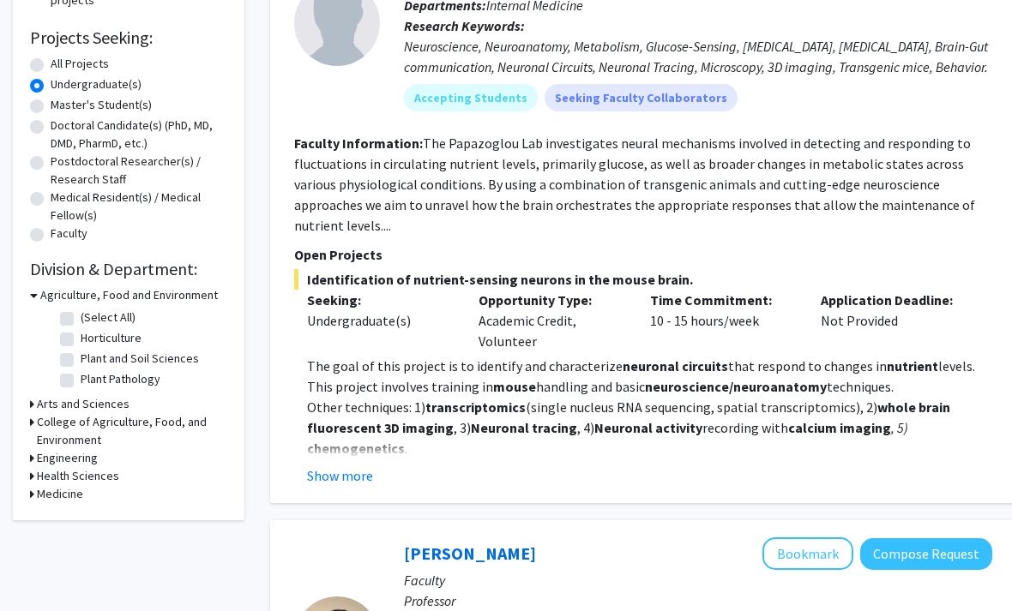
click at [357, 466] on button "Show more" at bounding box center [340, 476] width 66 height 21
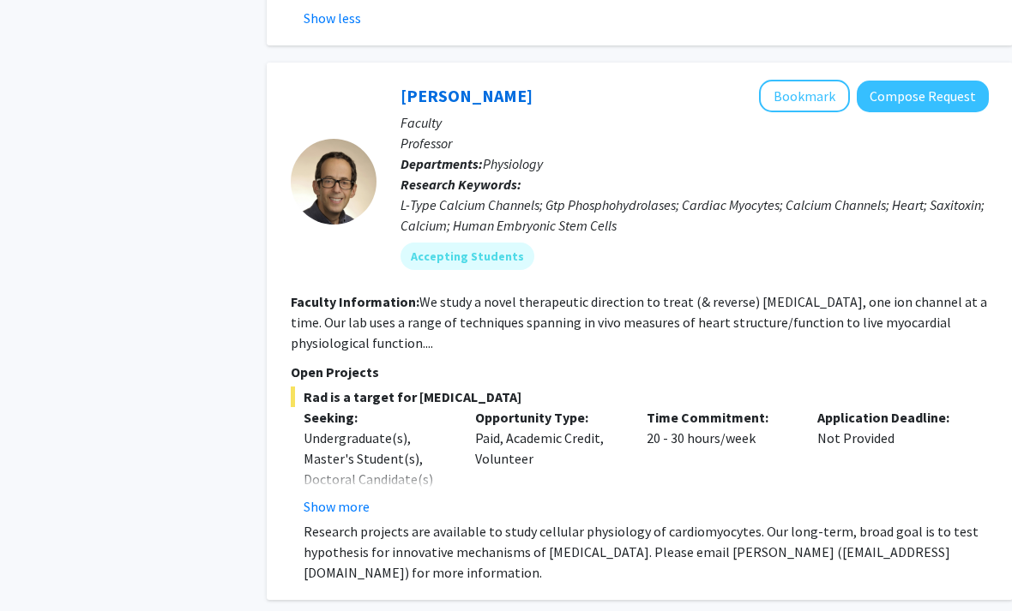
scroll to position [857, 3]
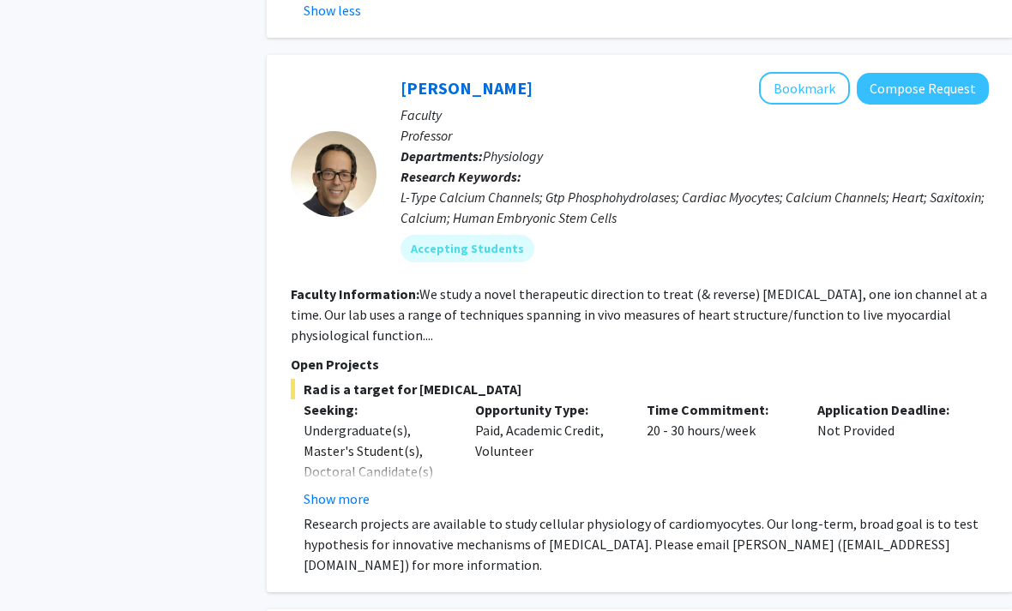
click at [329, 490] on button "Show more" at bounding box center [337, 500] width 66 height 21
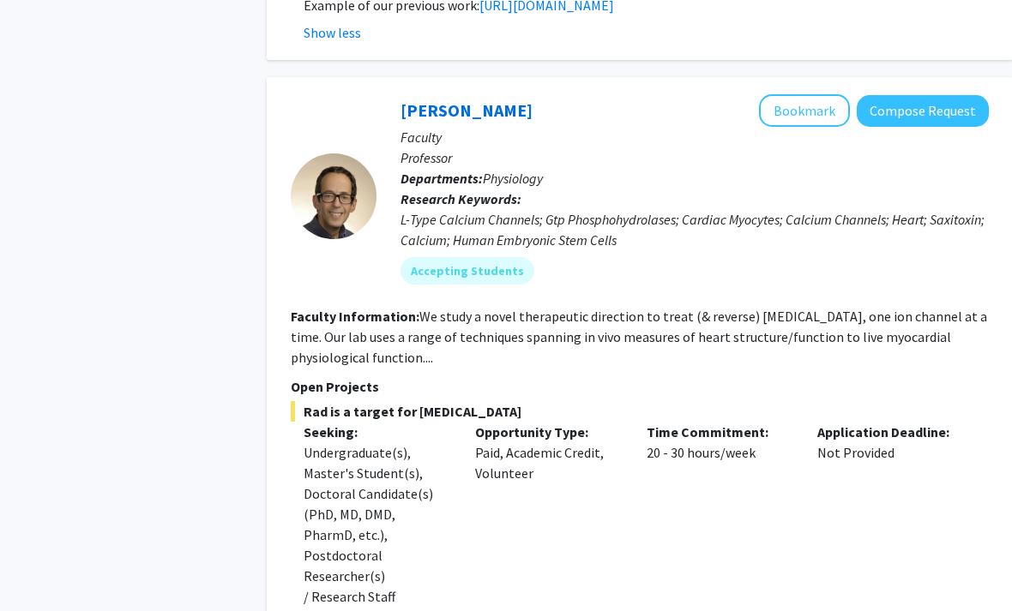
scroll to position [836, 3]
click at [814, 94] on button "Bookmark" at bounding box center [804, 110] width 91 height 33
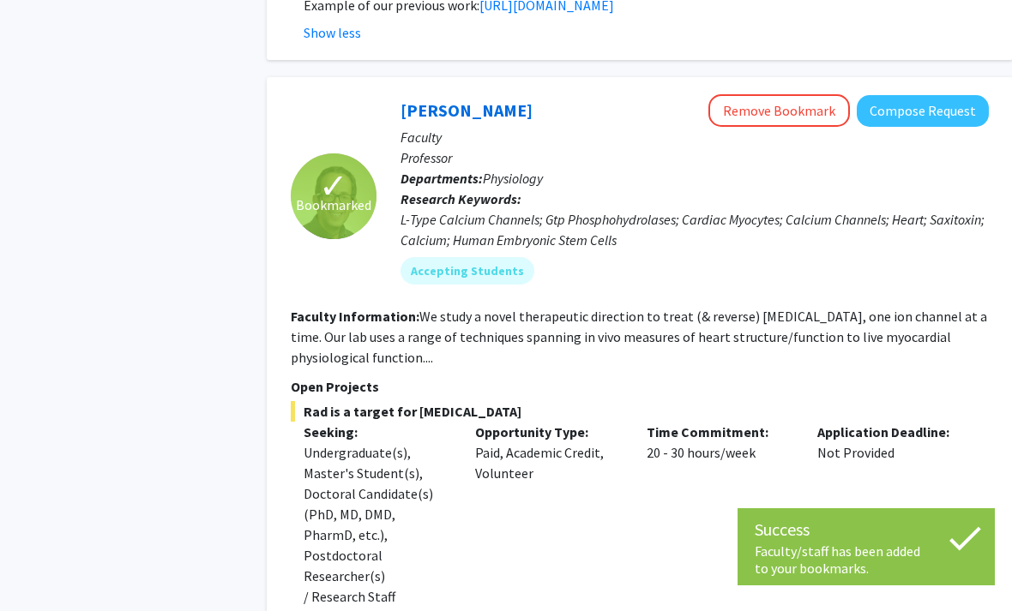
click at [922, 95] on button "Compose Request" at bounding box center [923, 111] width 132 height 32
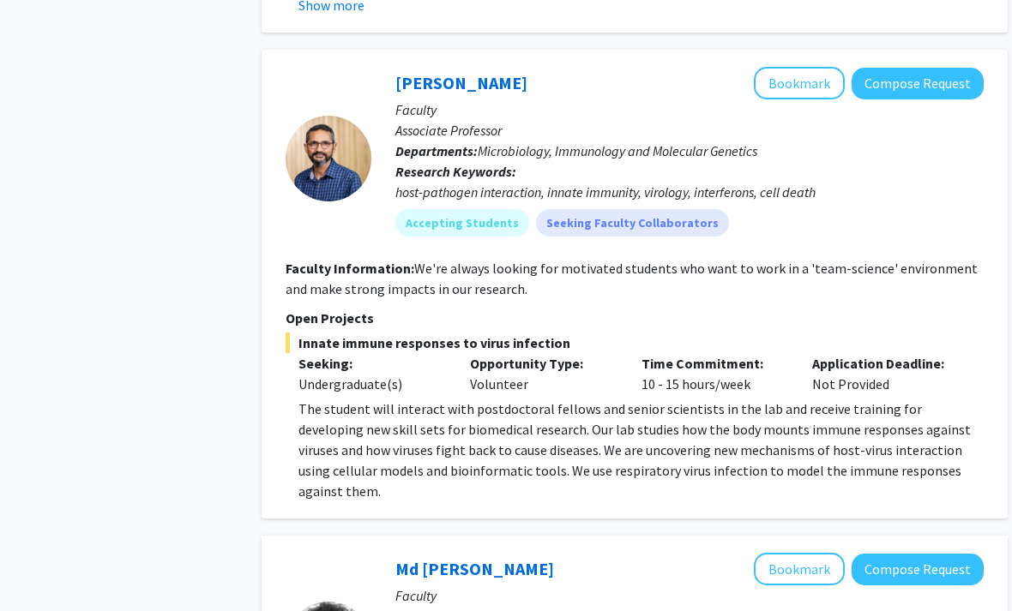
scroll to position [2041, 9]
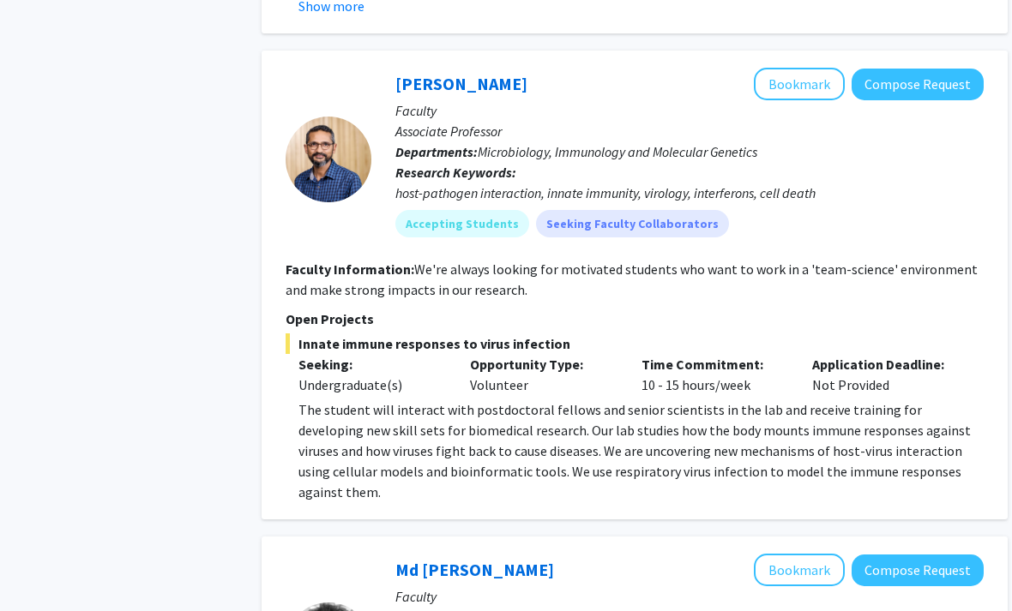
click at [795, 68] on button "Bookmark" at bounding box center [799, 84] width 91 height 33
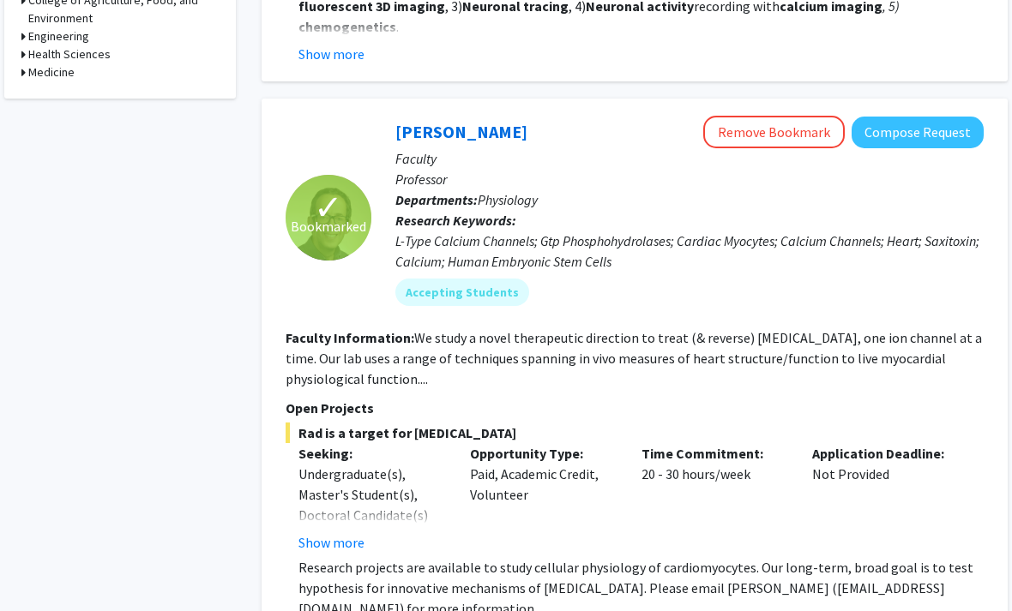
scroll to position [691, 9]
click at [333, 532] on button "Show more" at bounding box center [331, 542] width 66 height 21
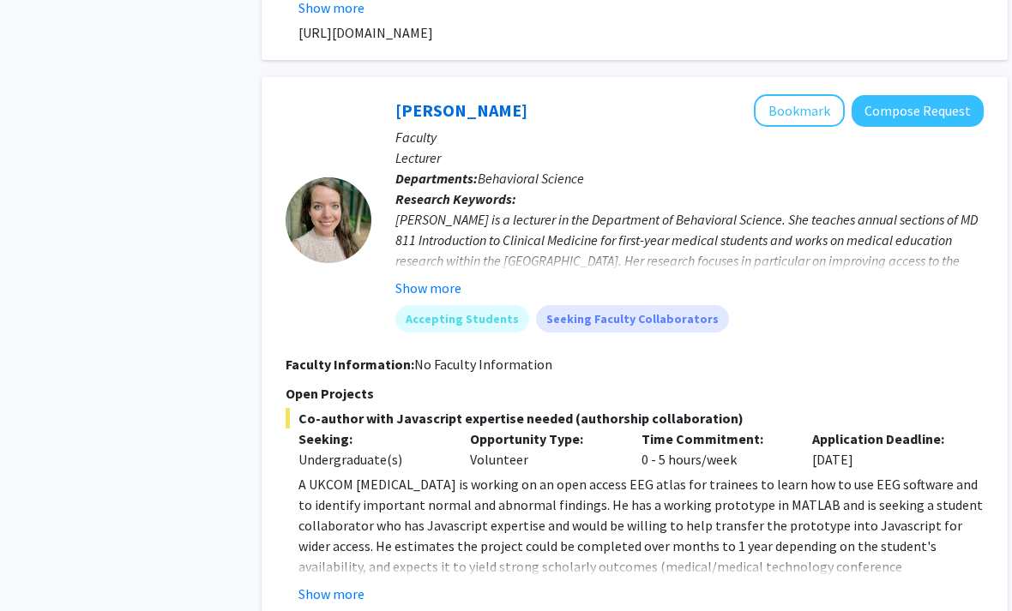
scroll to position [3116, 9]
click at [360, 585] on button "Show more" at bounding box center [331, 595] width 66 height 21
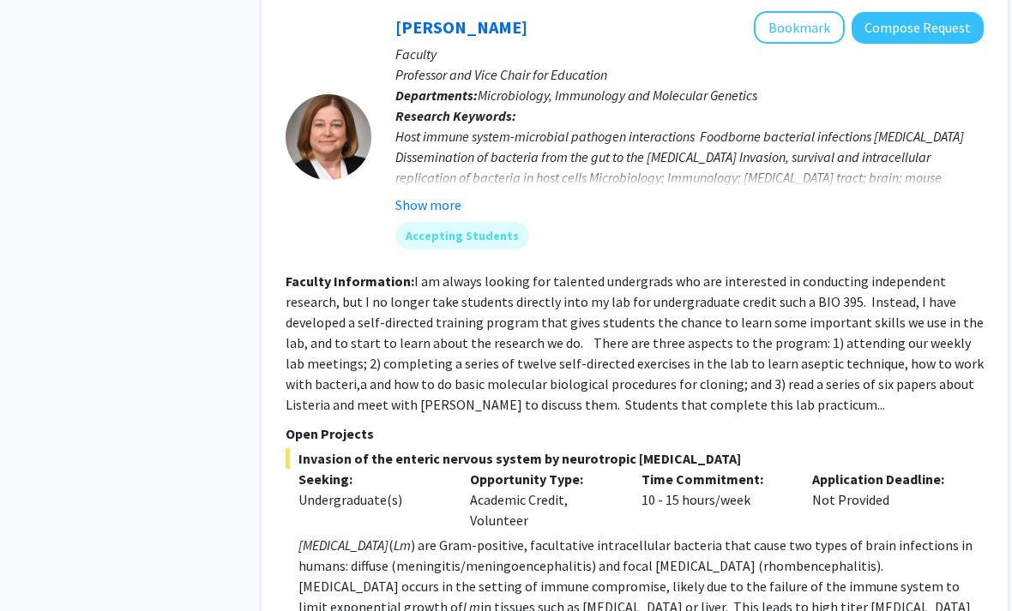
scroll to position [3883, 9]
